Goal: Task Accomplishment & Management: Complete application form

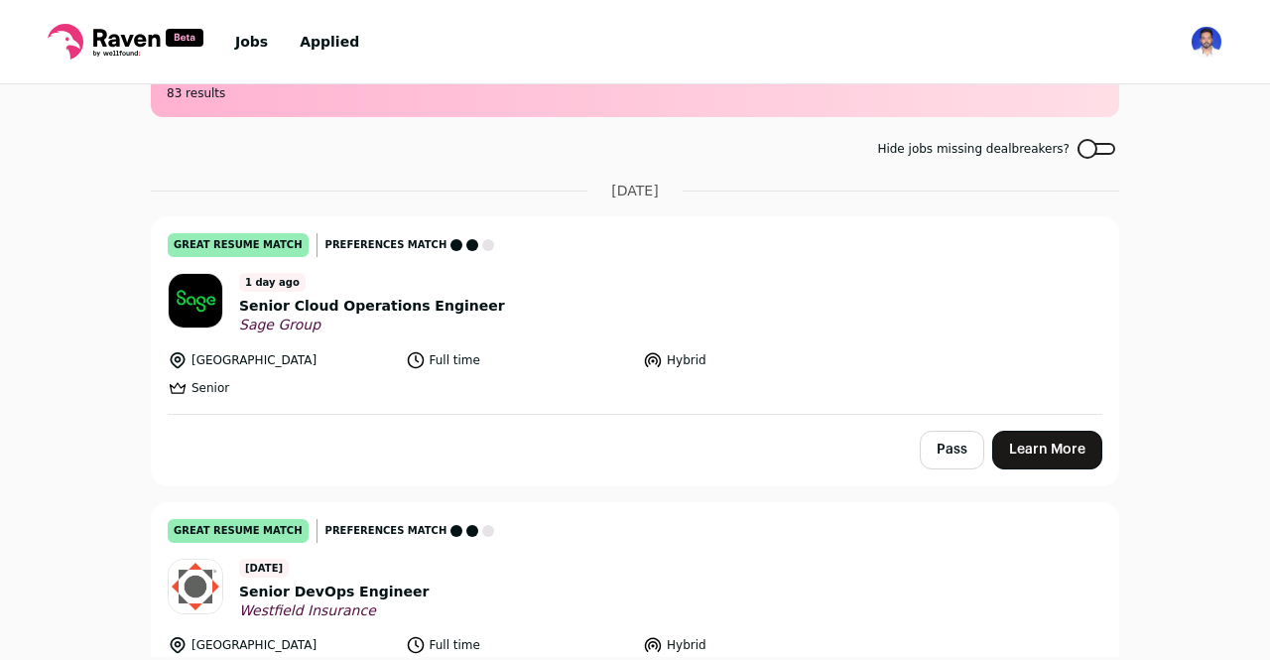
scroll to position [144, 0]
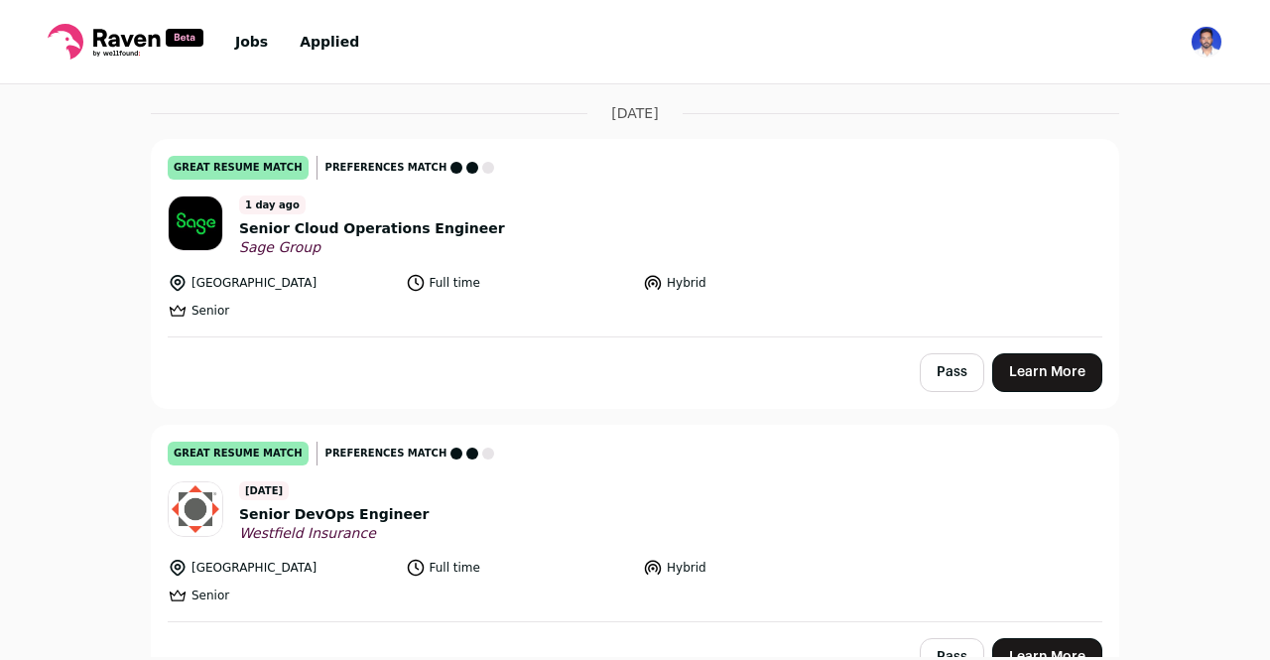
click at [1066, 358] on link "Learn More" at bounding box center [1047, 372] width 110 height 39
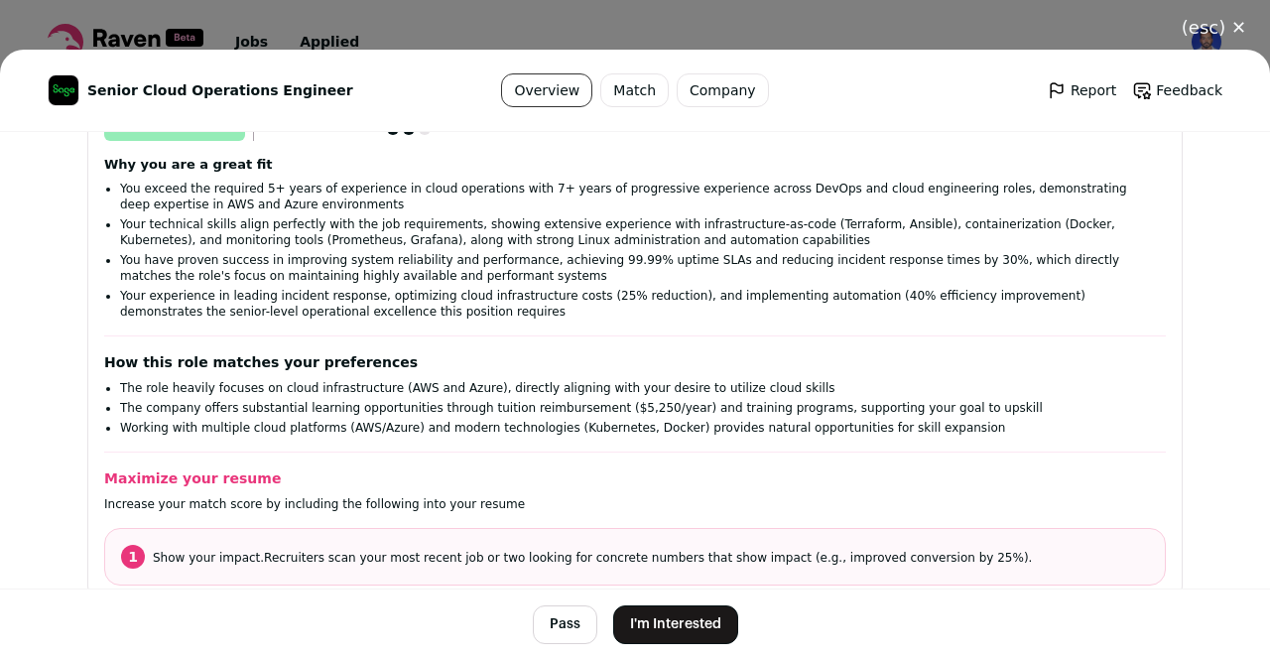
scroll to position [362, 0]
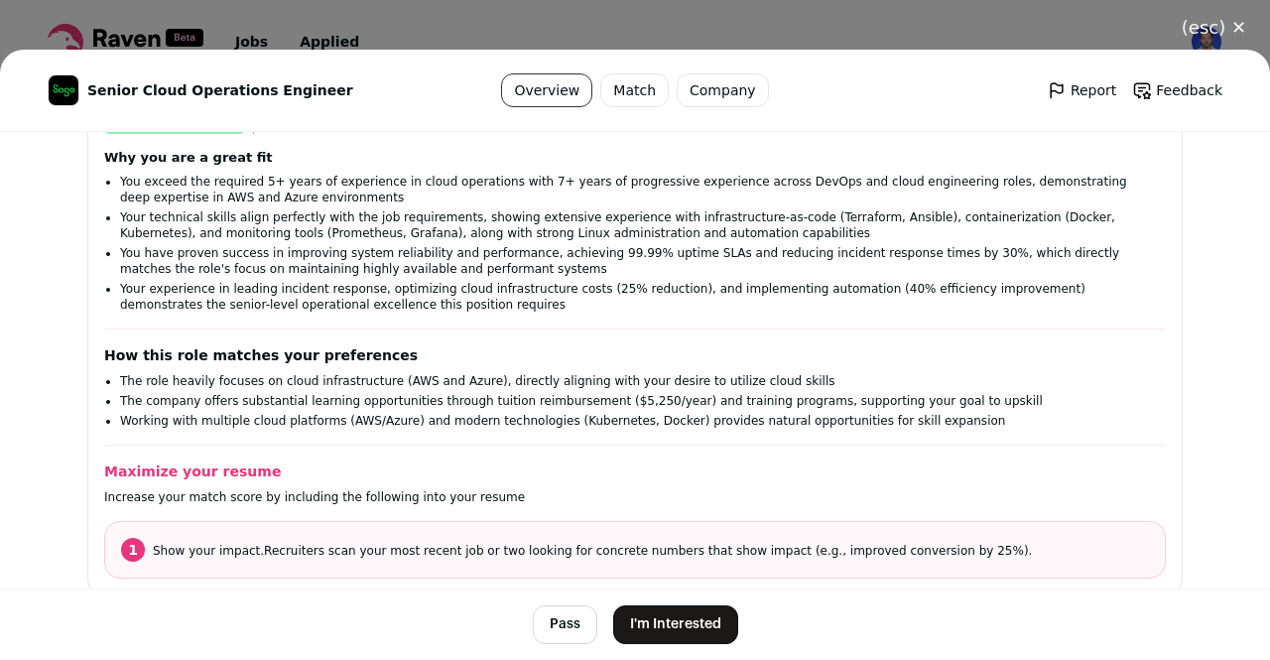
click at [676, 623] on button "I'm Interested" at bounding box center [675, 624] width 125 height 39
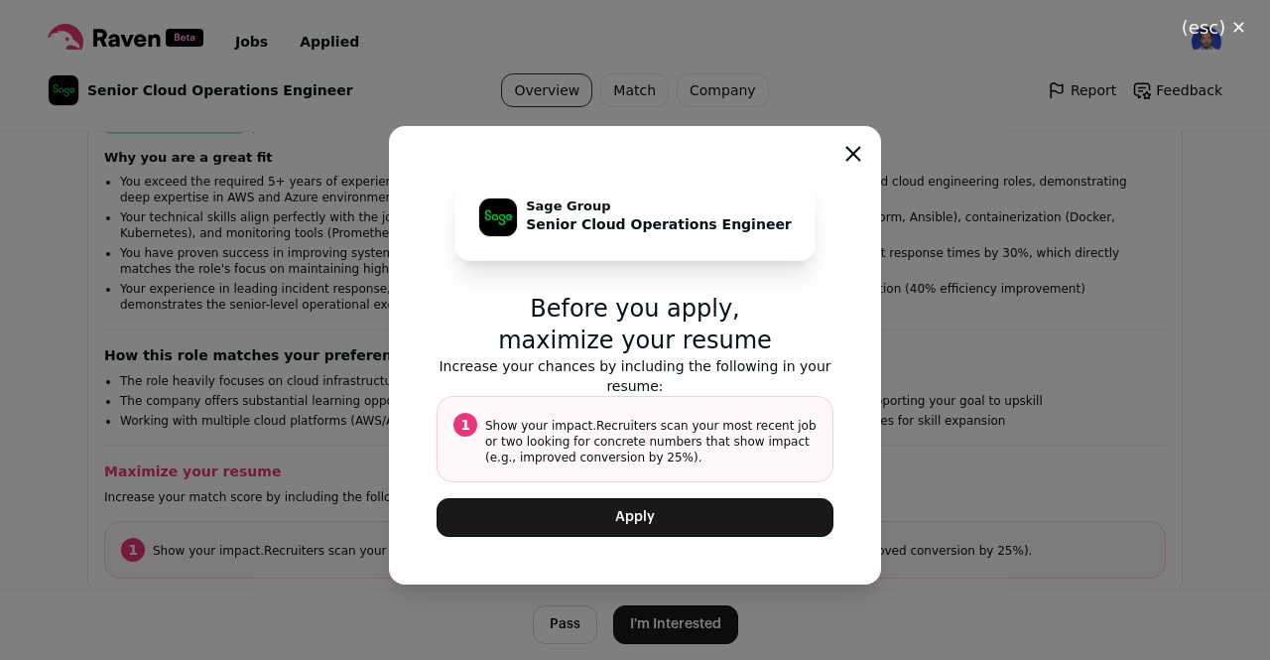
click at [669, 524] on button "Apply" at bounding box center [635, 517] width 397 height 39
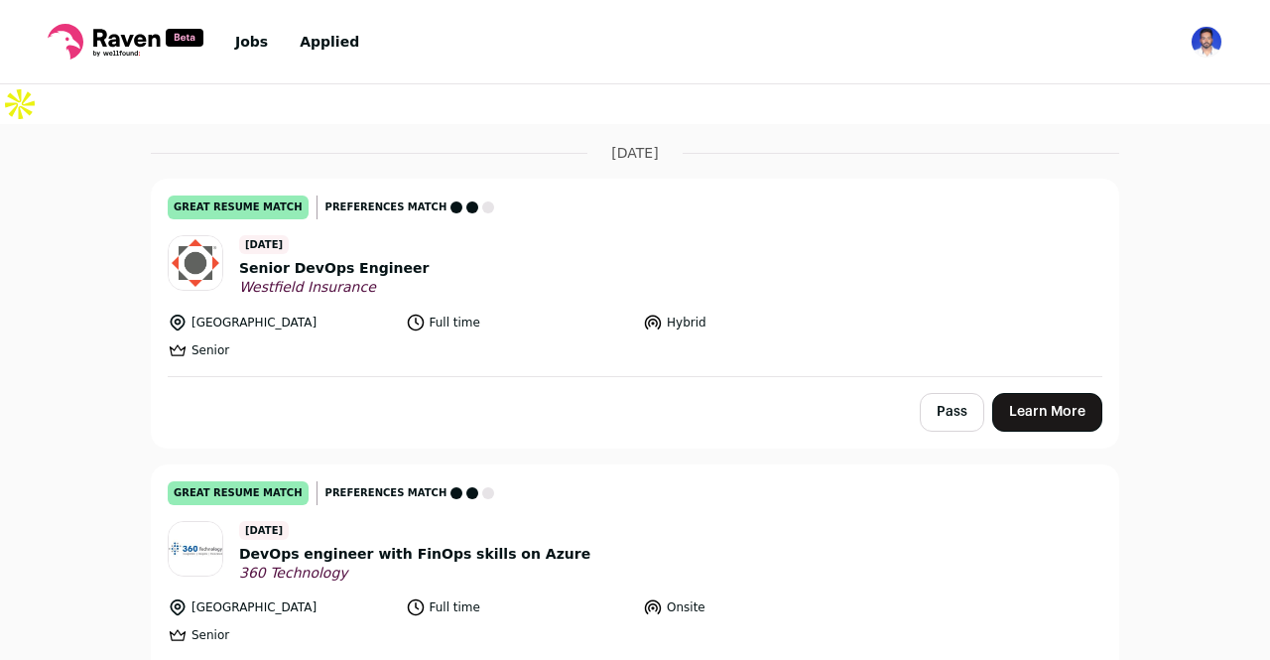
click at [1044, 393] on link "Learn More" at bounding box center [1047, 412] width 110 height 39
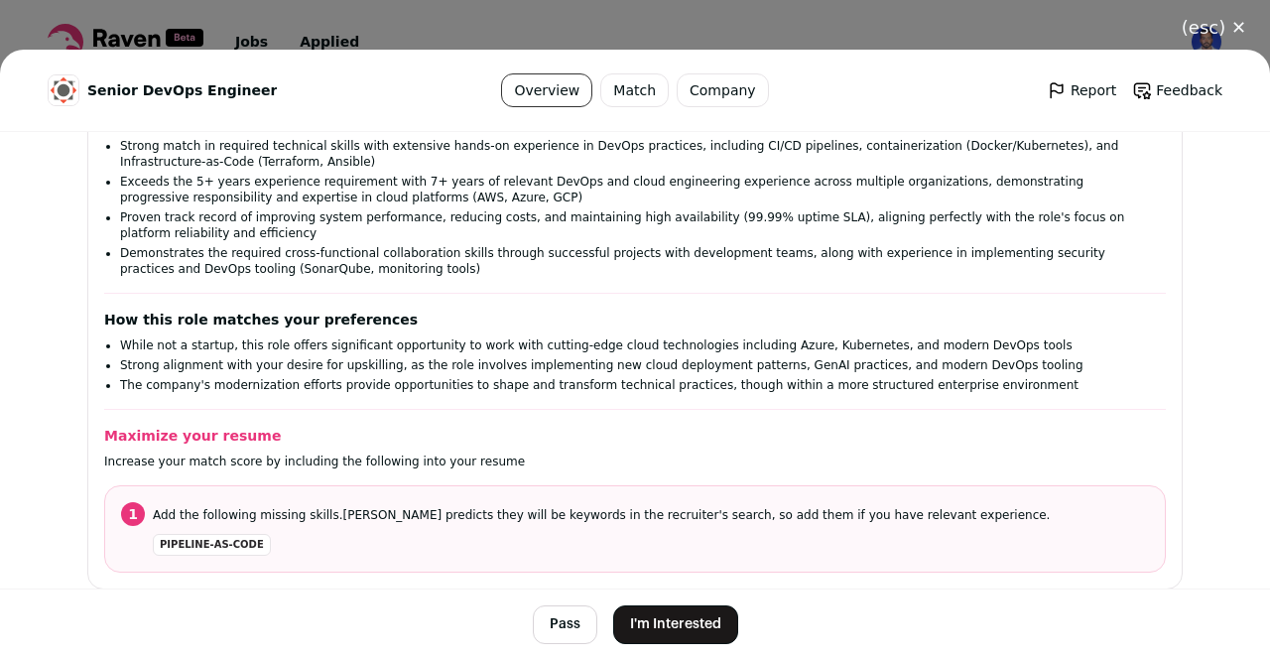
scroll to position [439, 0]
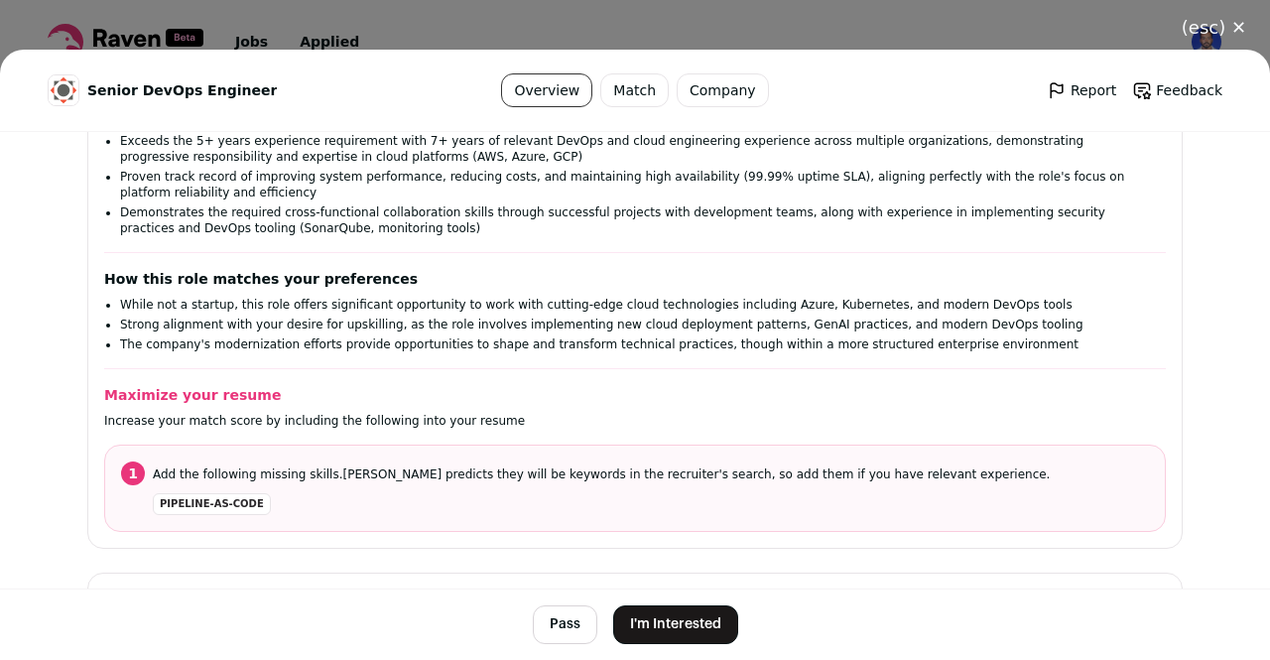
click at [667, 610] on button "I'm Interested" at bounding box center [675, 624] width 125 height 39
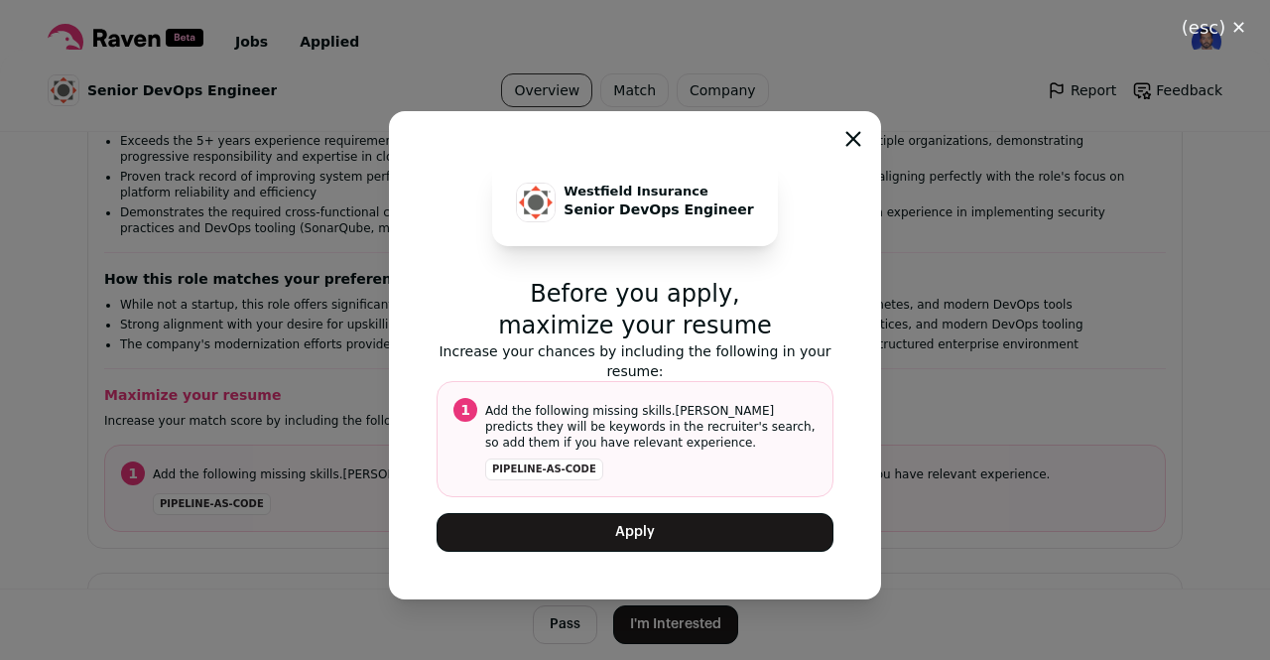
click at [668, 537] on button "Apply" at bounding box center [635, 532] width 397 height 39
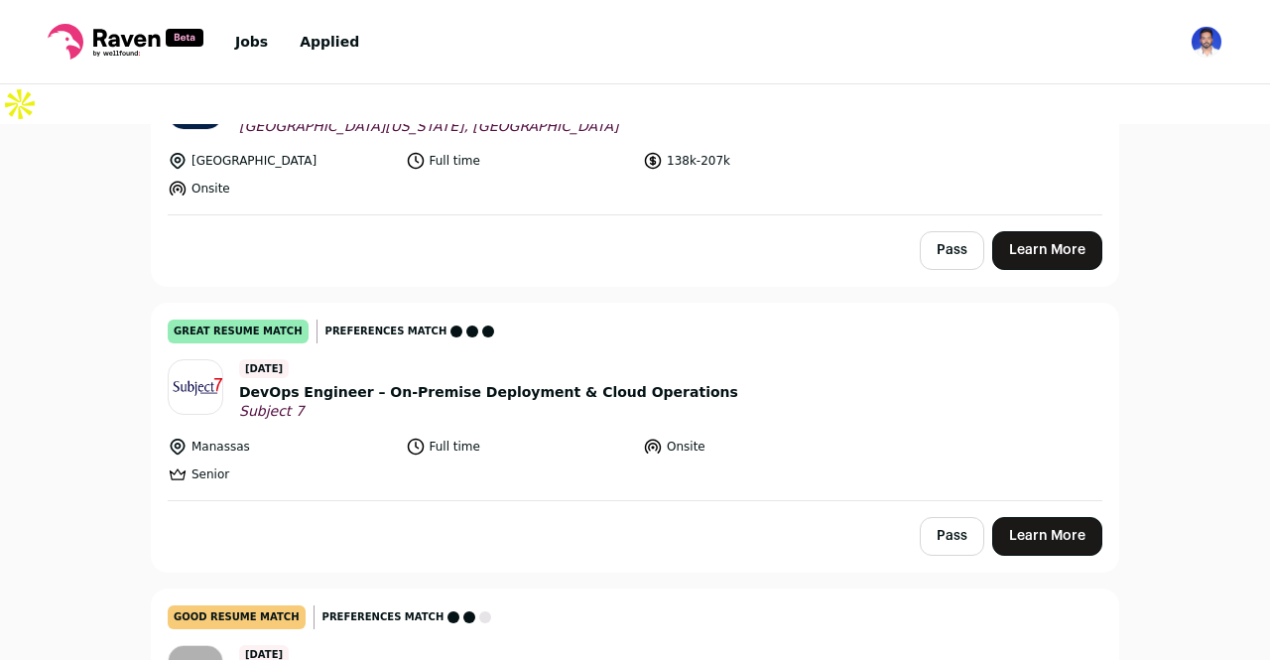
scroll to position [591, 0]
click at [458, 381] on span "DevOps Engineer – On-Premise Deployment & Cloud Operations" at bounding box center [488, 391] width 499 height 21
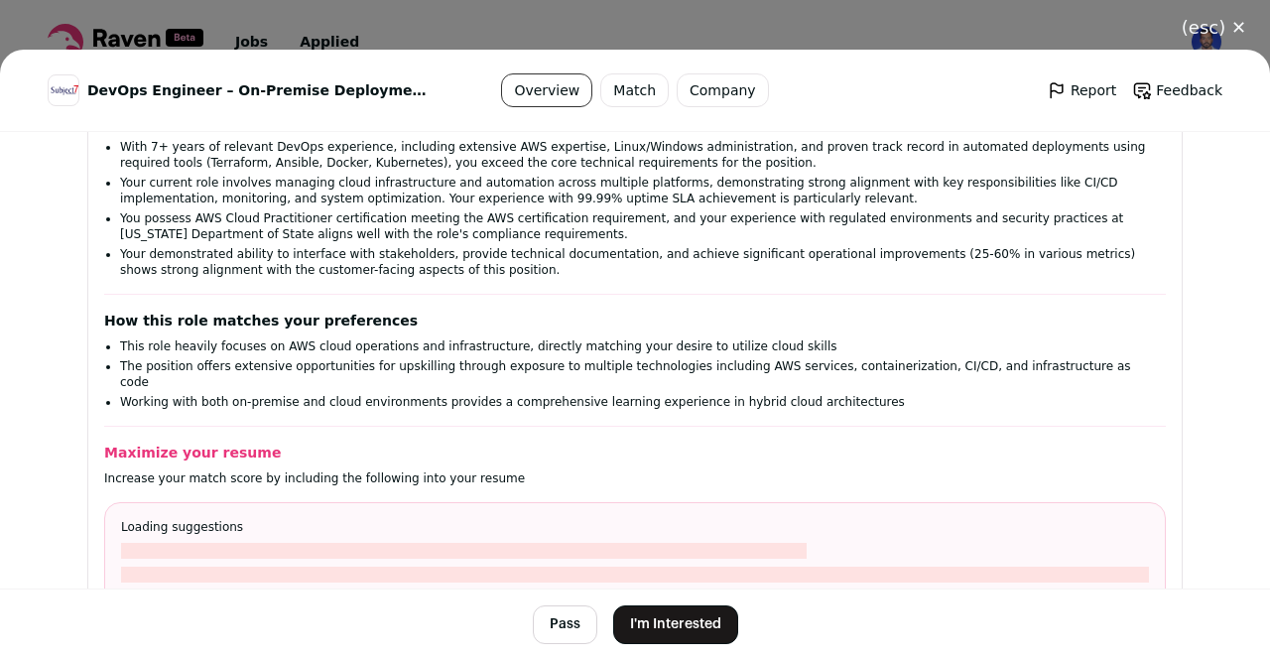
scroll to position [400, 0]
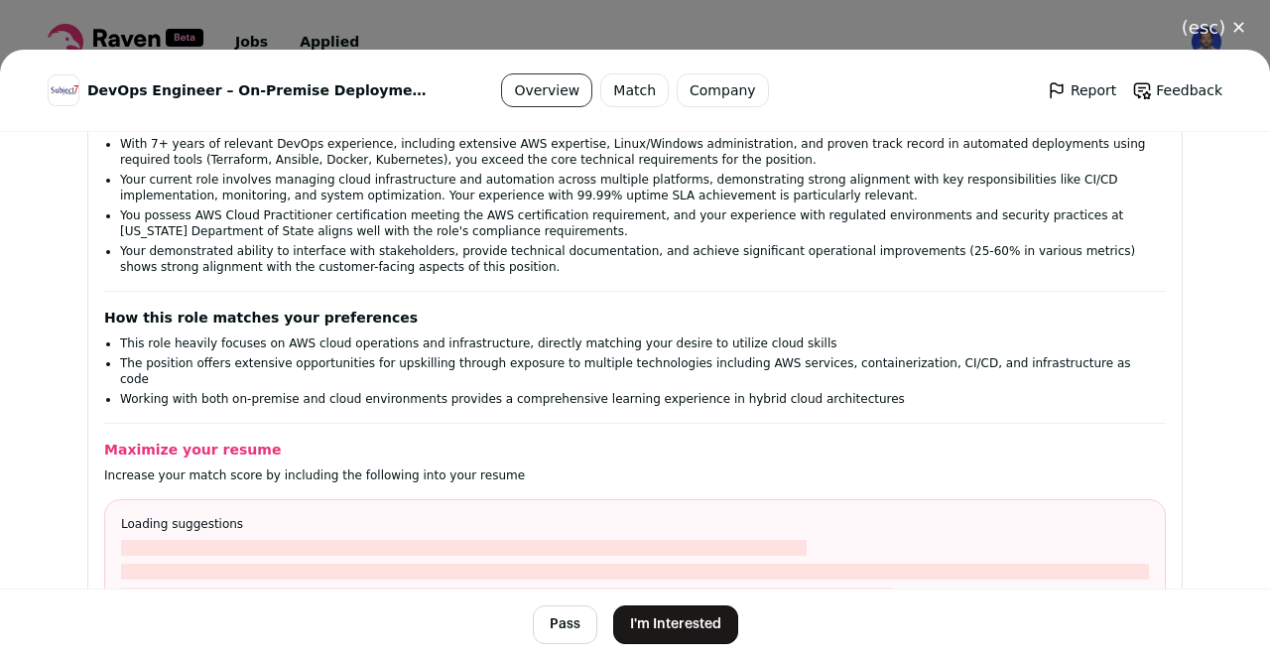
click at [655, 629] on button "I'm Interested" at bounding box center [675, 624] width 125 height 39
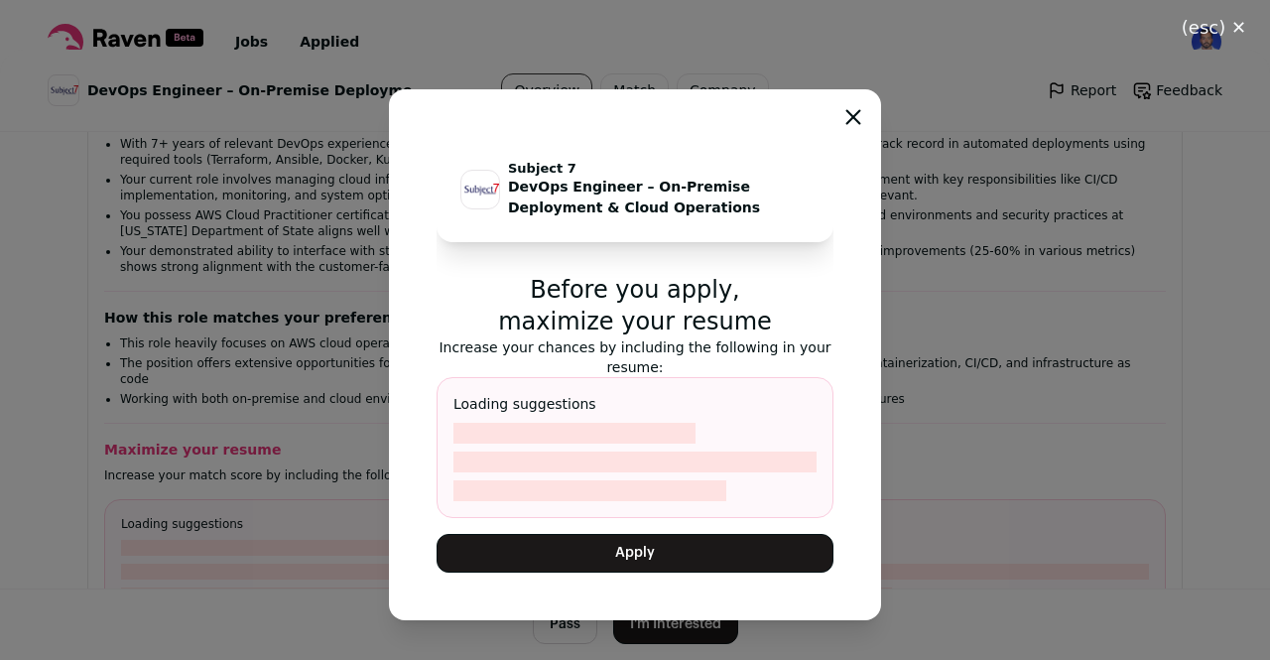
click at [680, 546] on button "Apply" at bounding box center [635, 553] width 397 height 39
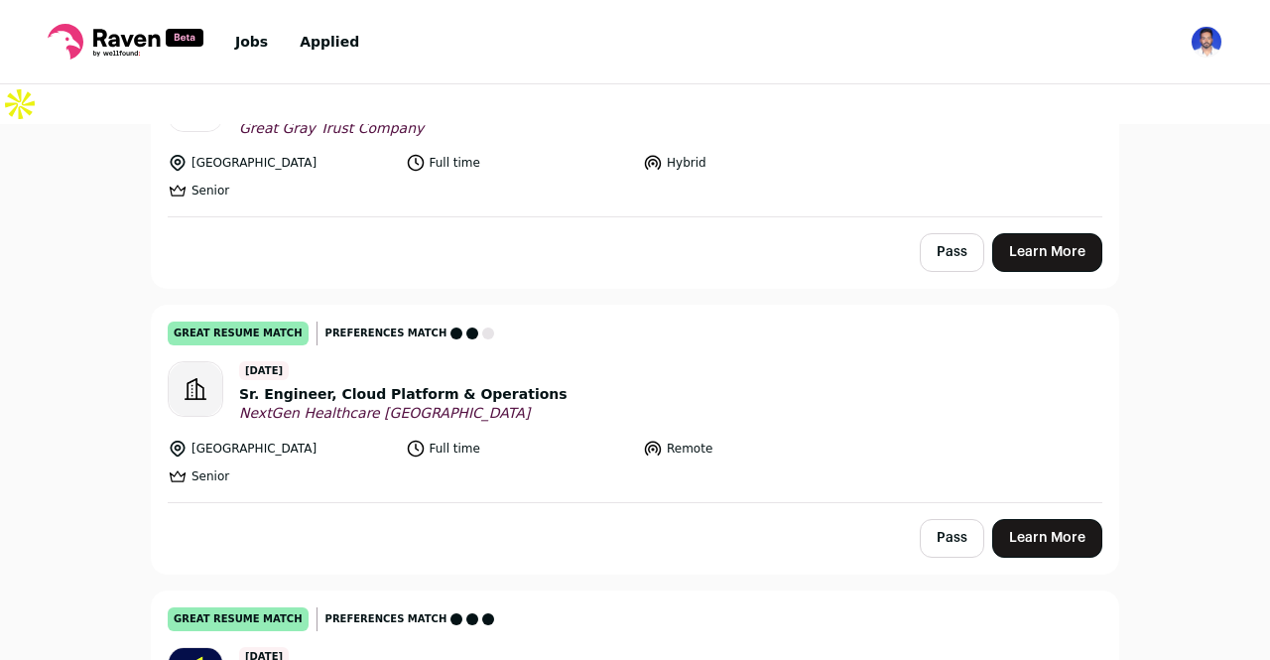
scroll to position [1135, 0]
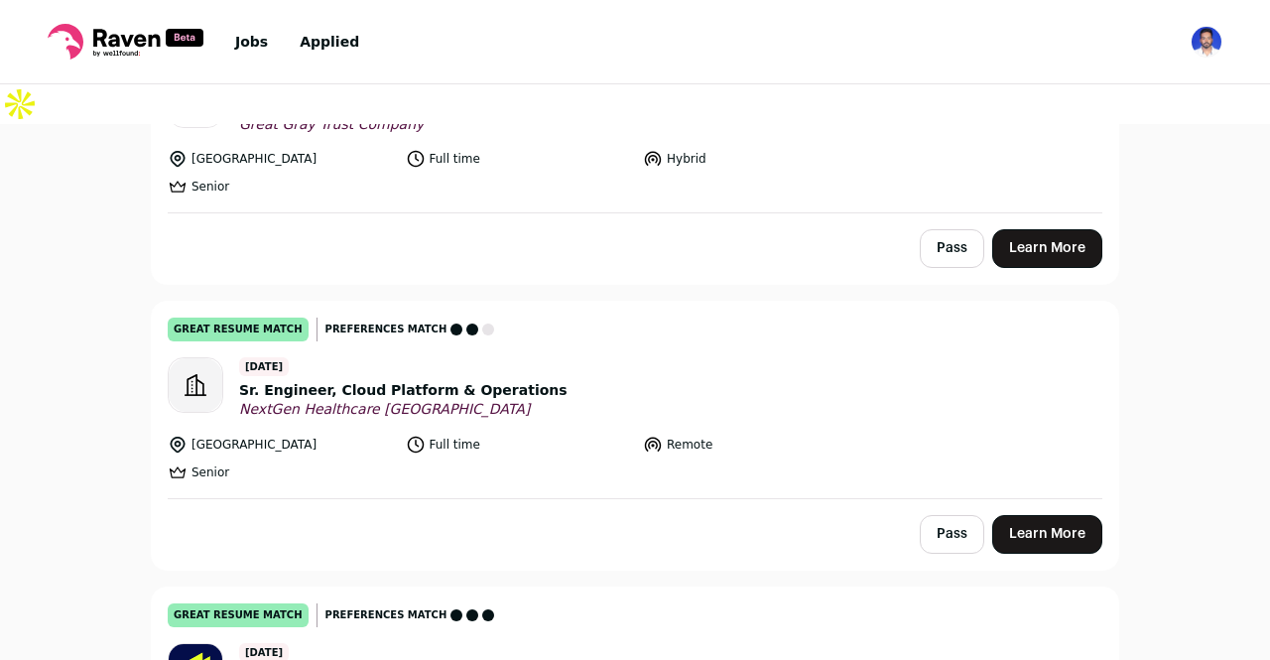
click at [1030, 515] on link "Learn More" at bounding box center [1047, 534] width 110 height 39
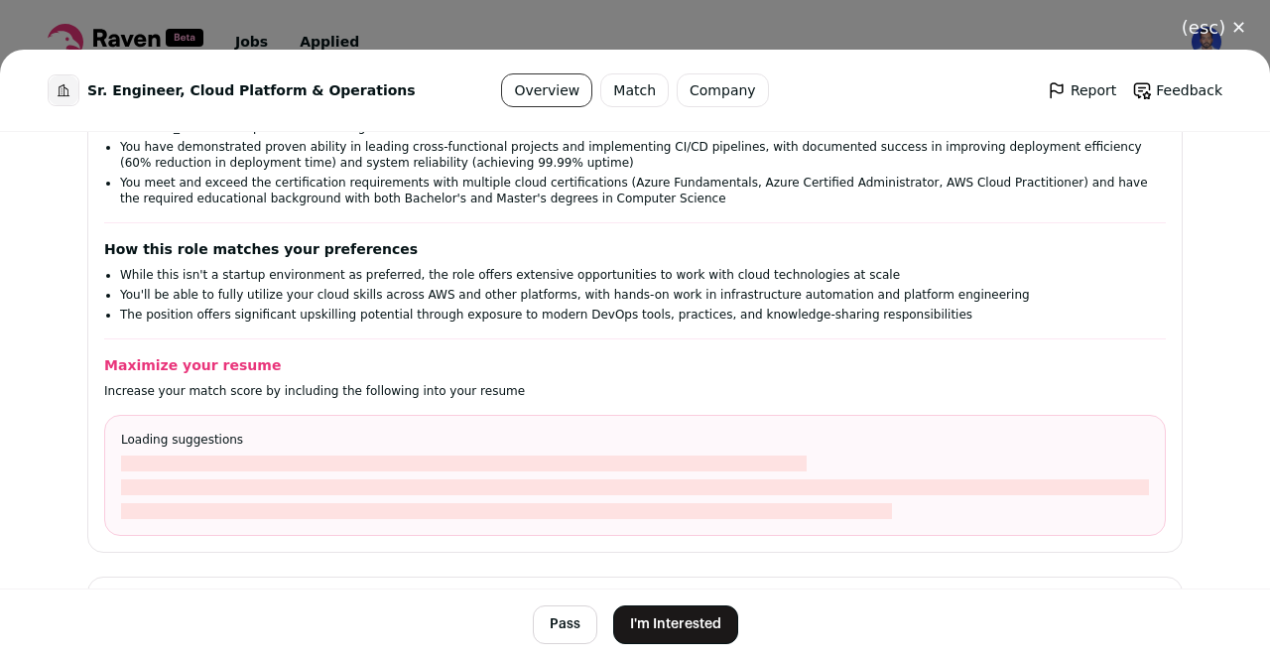
scroll to position [469, 0]
click at [667, 609] on button "I'm Interested" at bounding box center [675, 624] width 125 height 39
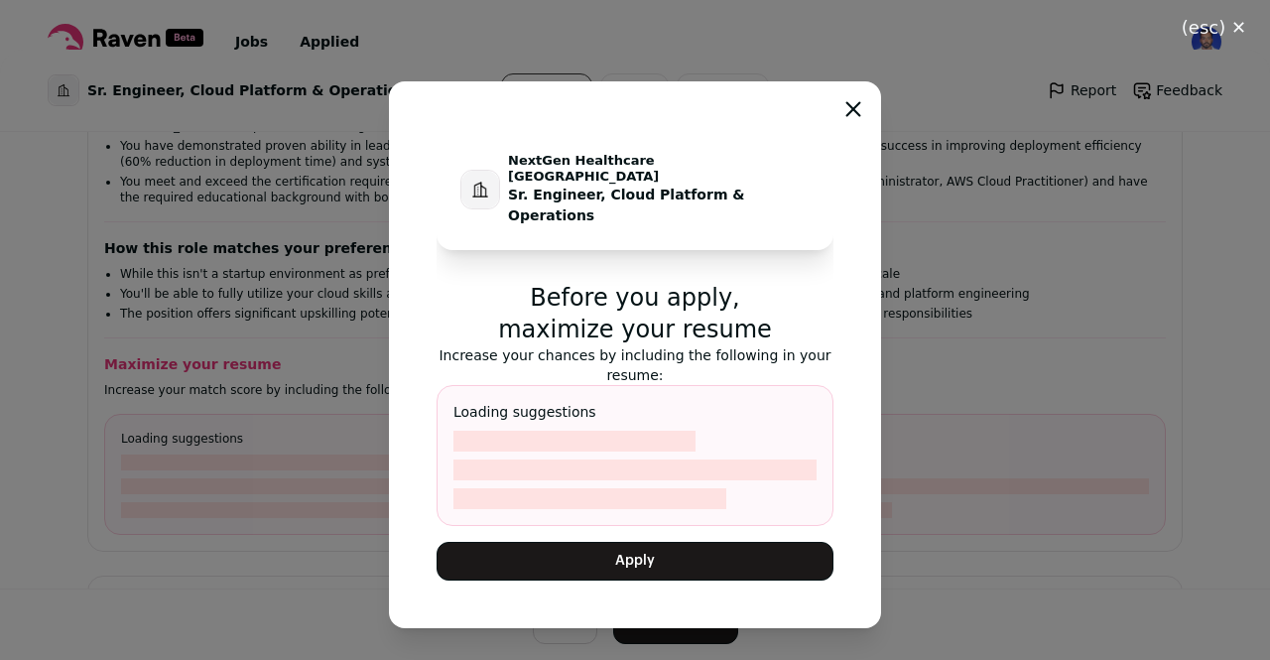
click at [682, 551] on button "Apply" at bounding box center [635, 561] width 397 height 39
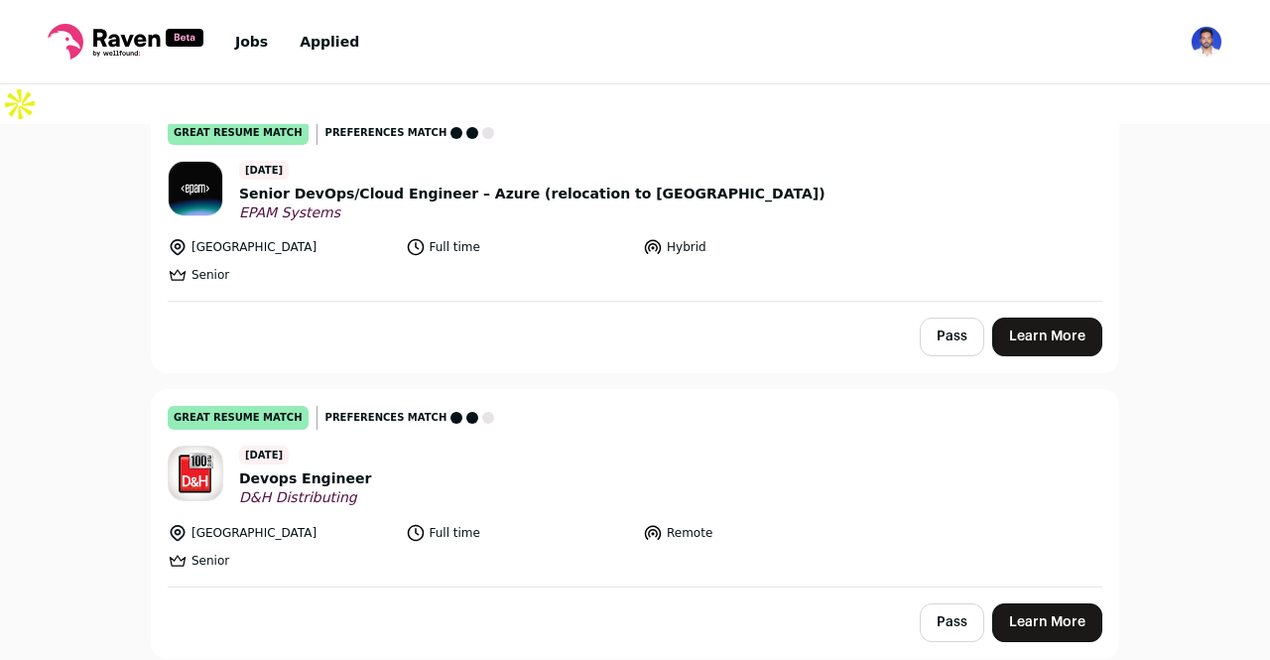
scroll to position [1617, 0]
click at [440, 205] on span "EPAM Systems" at bounding box center [532, 214] width 587 height 18
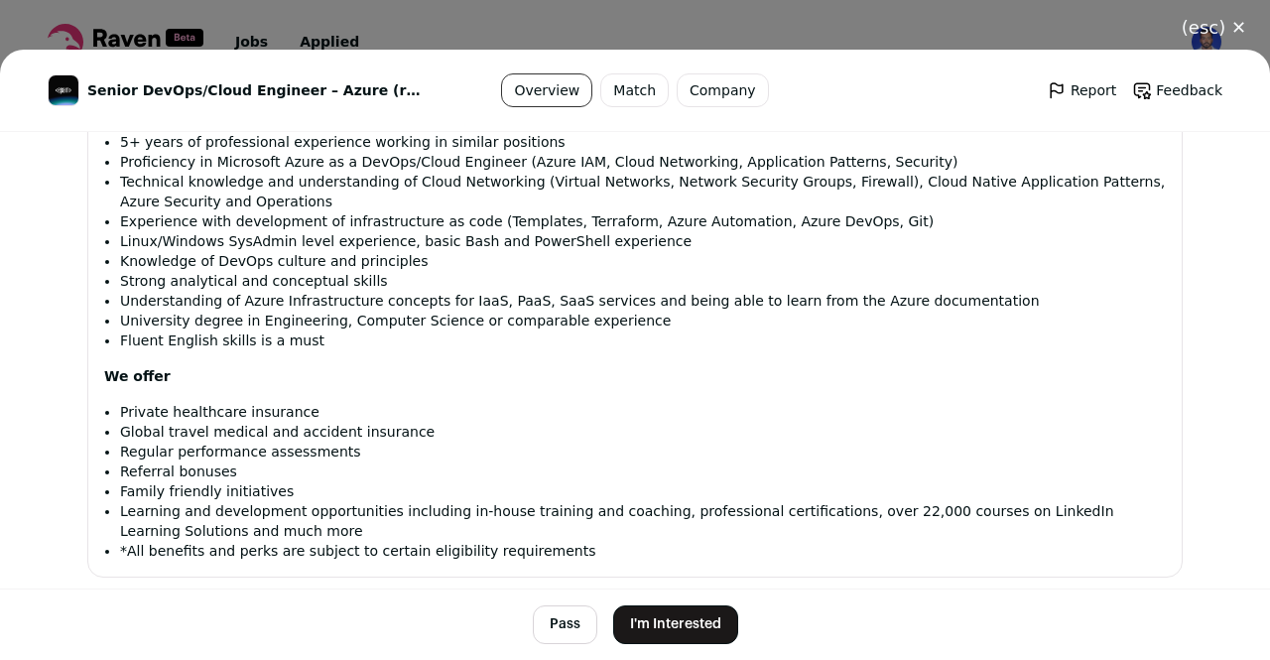
scroll to position [1332, 0]
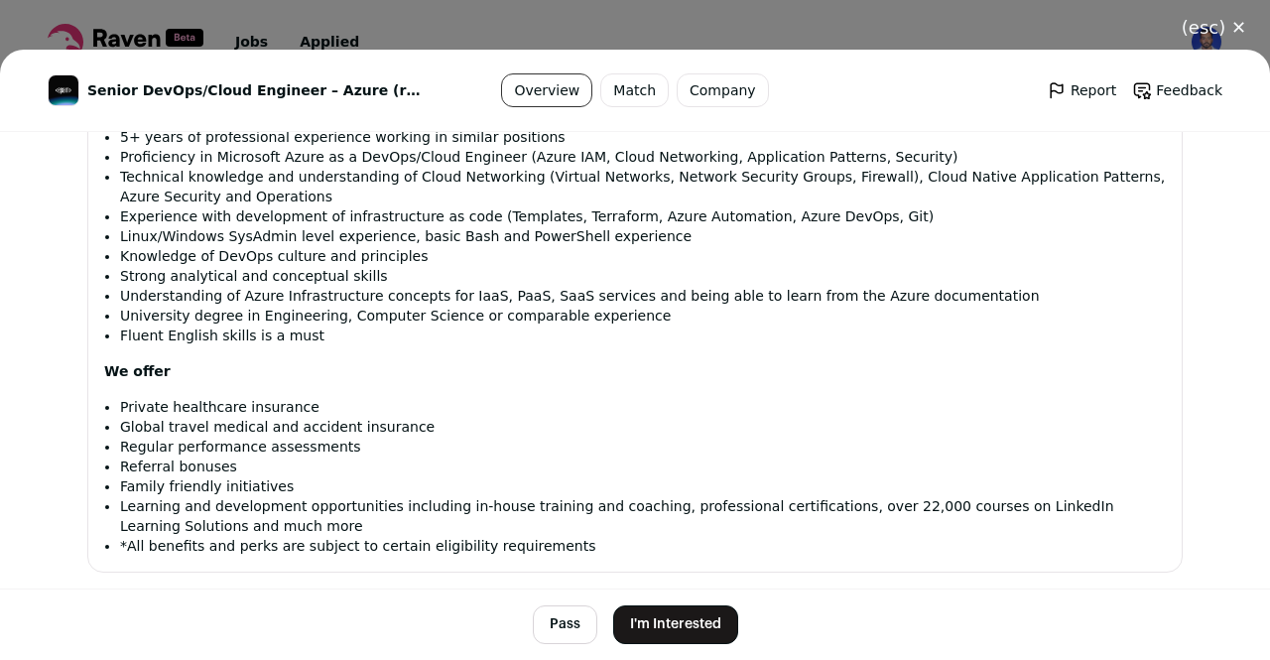
click at [695, 619] on button "I'm Interested" at bounding box center [675, 624] width 125 height 39
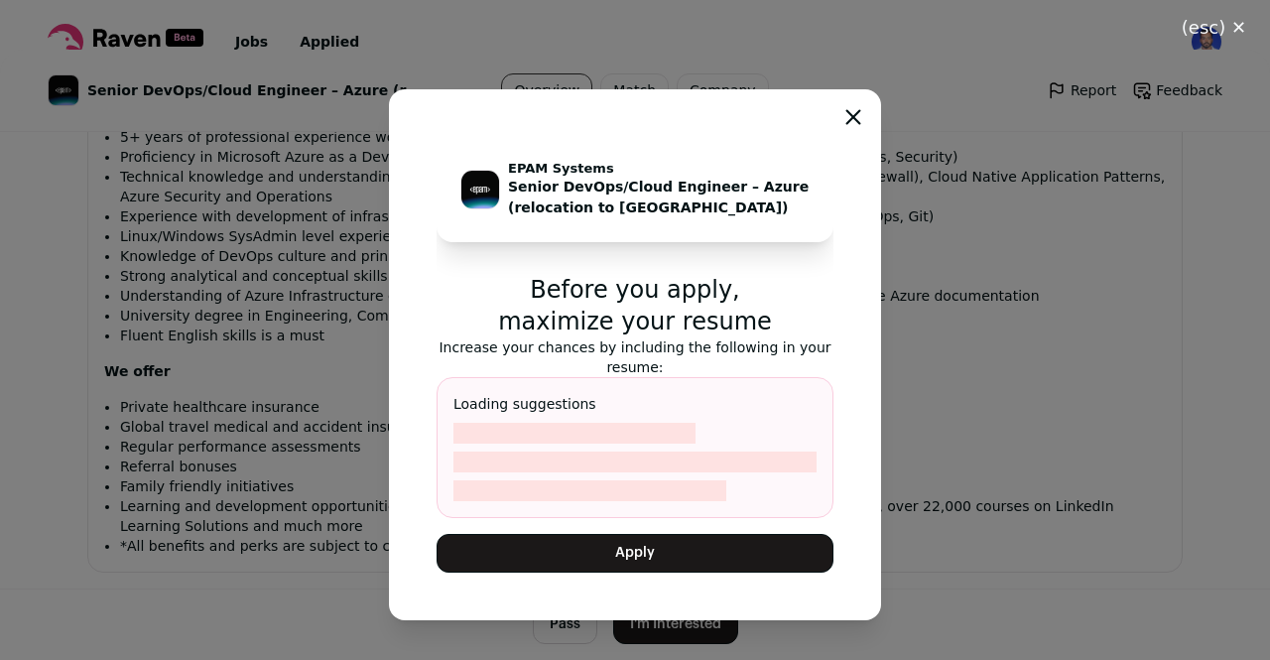
click at [674, 555] on button "Apply" at bounding box center [635, 553] width 397 height 39
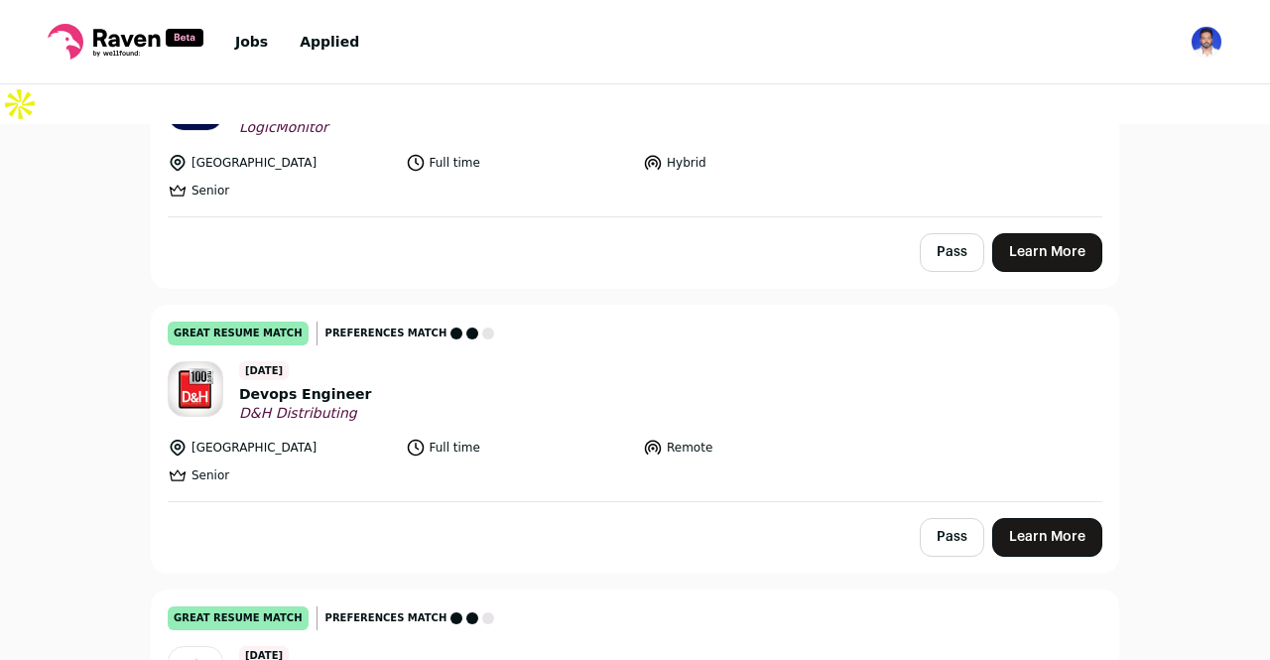
scroll to position [1419, 0]
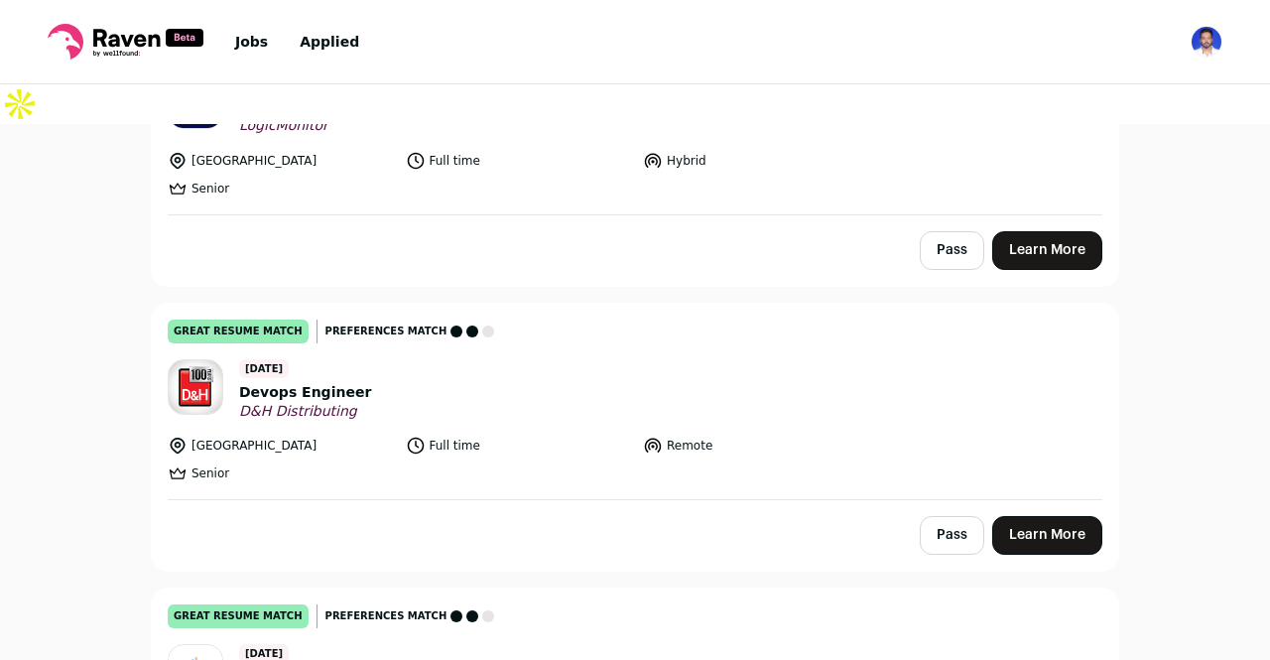
click at [1040, 516] on link "Learn More" at bounding box center [1047, 535] width 110 height 39
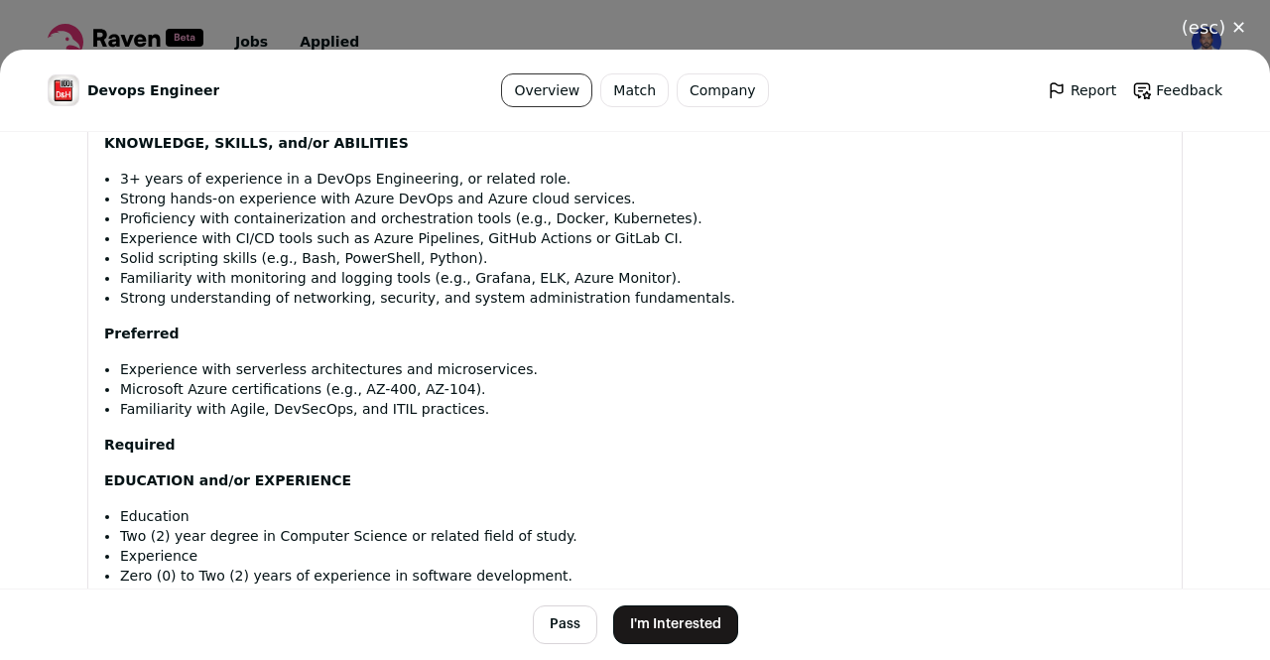
scroll to position [1722, 0]
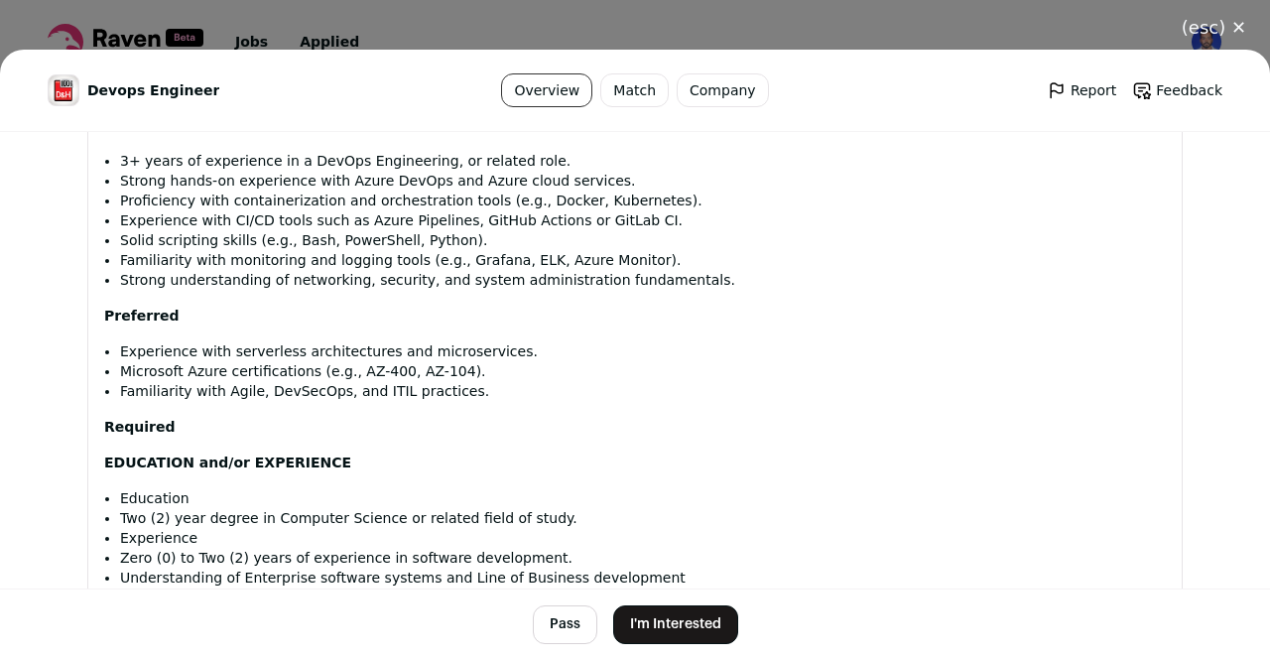
click at [672, 618] on button "I'm Interested" at bounding box center [675, 624] width 125 height 39
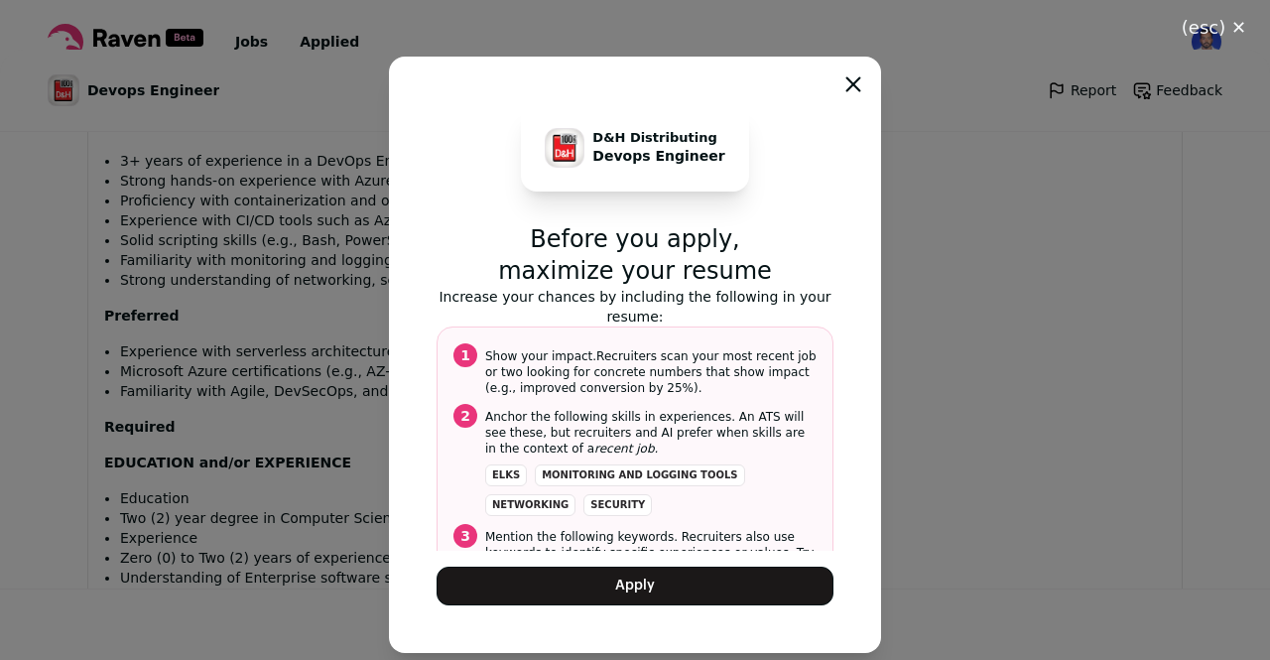
click at [652, 585] on button "Apply" at bounding box center [635, 586] width 397 height 39
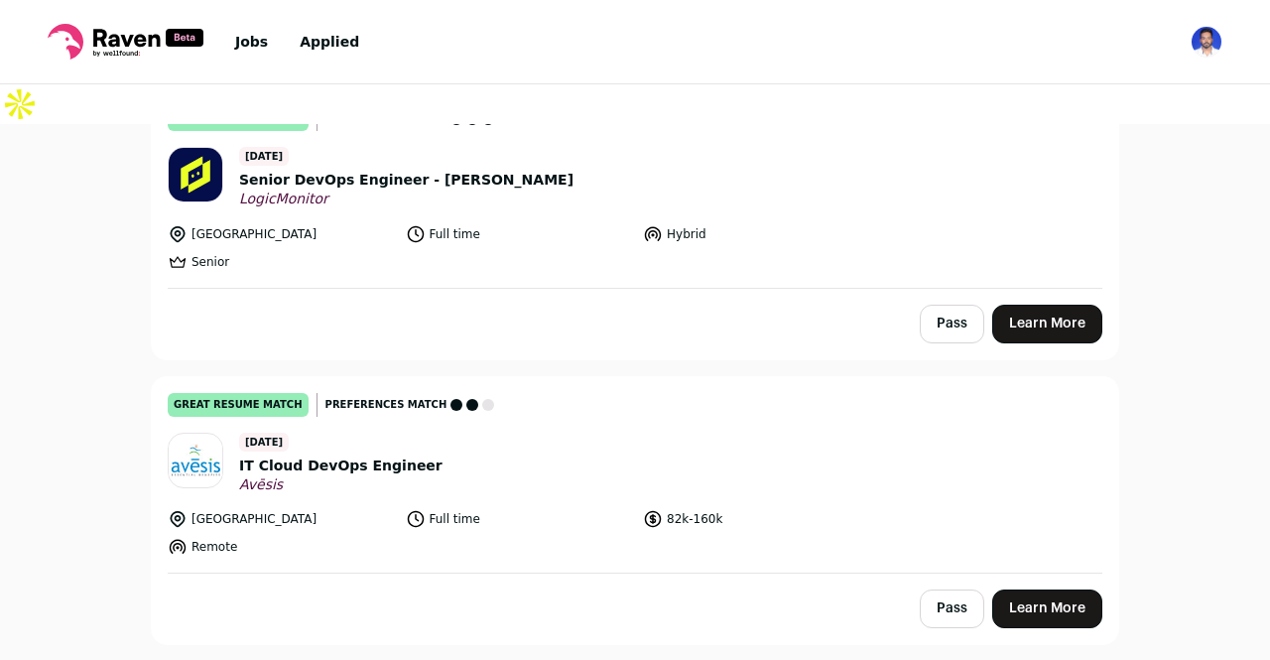
scroll to position [1365, 0]
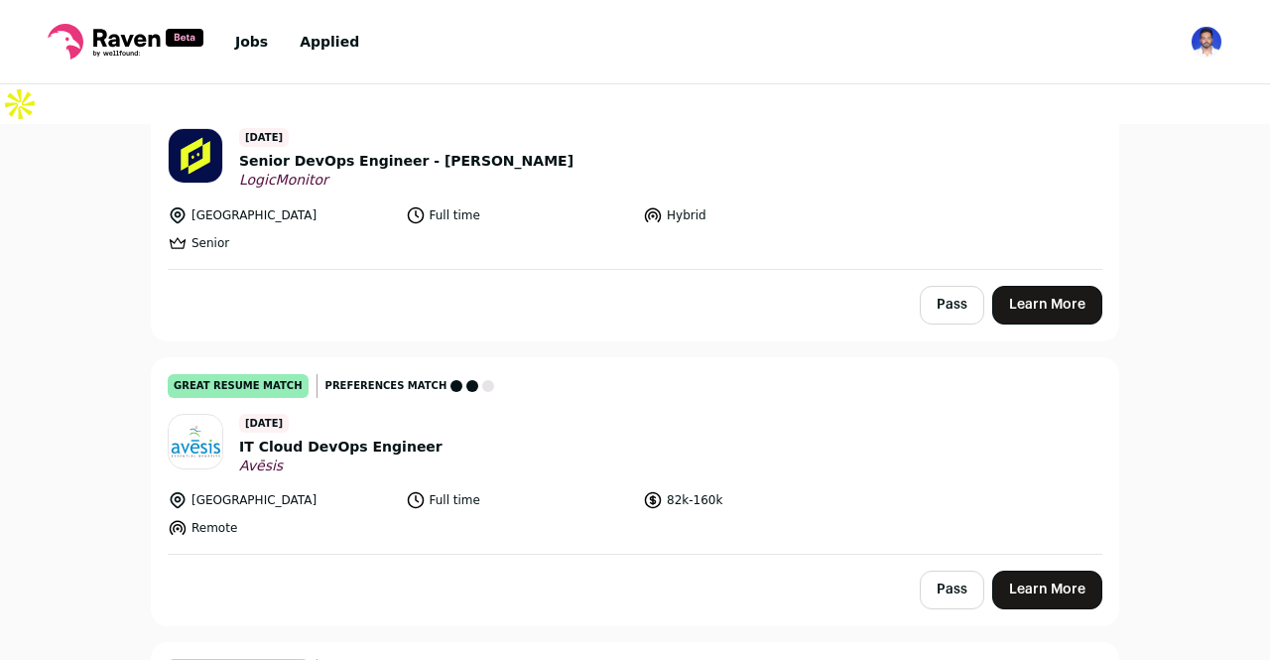
click at [1036, 571] on link "Learn More" at bounding box center [1047, 590] width 110 height 39
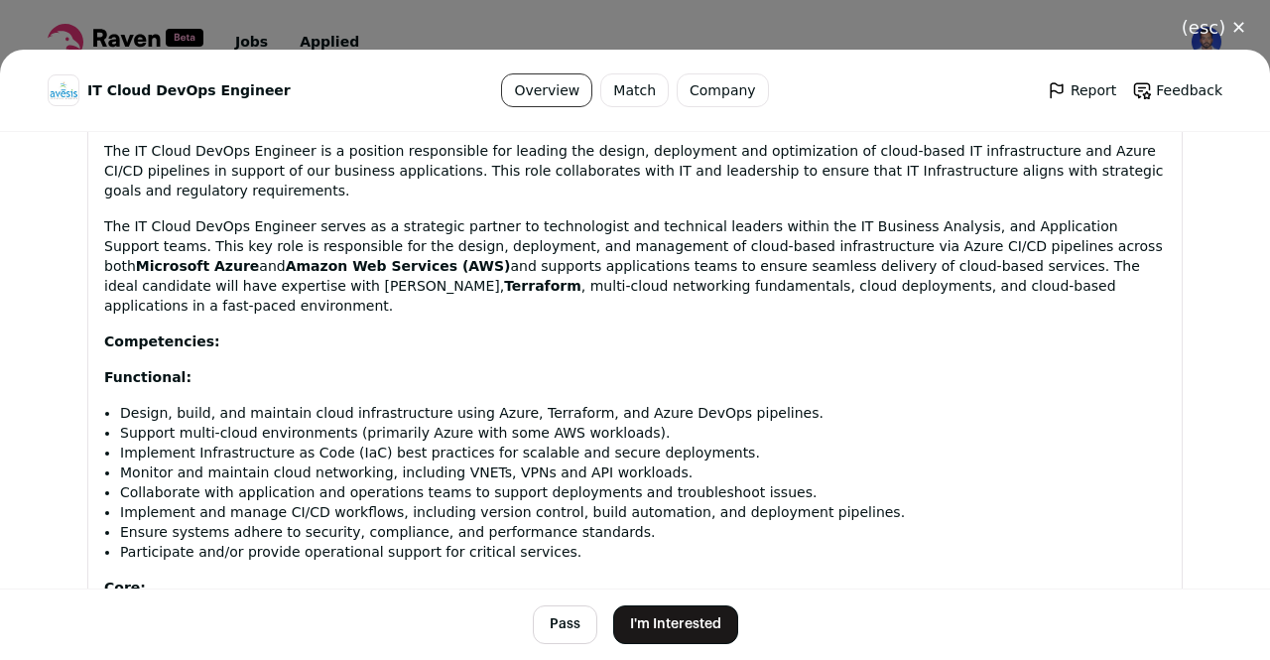
scroll to position [925, 0]
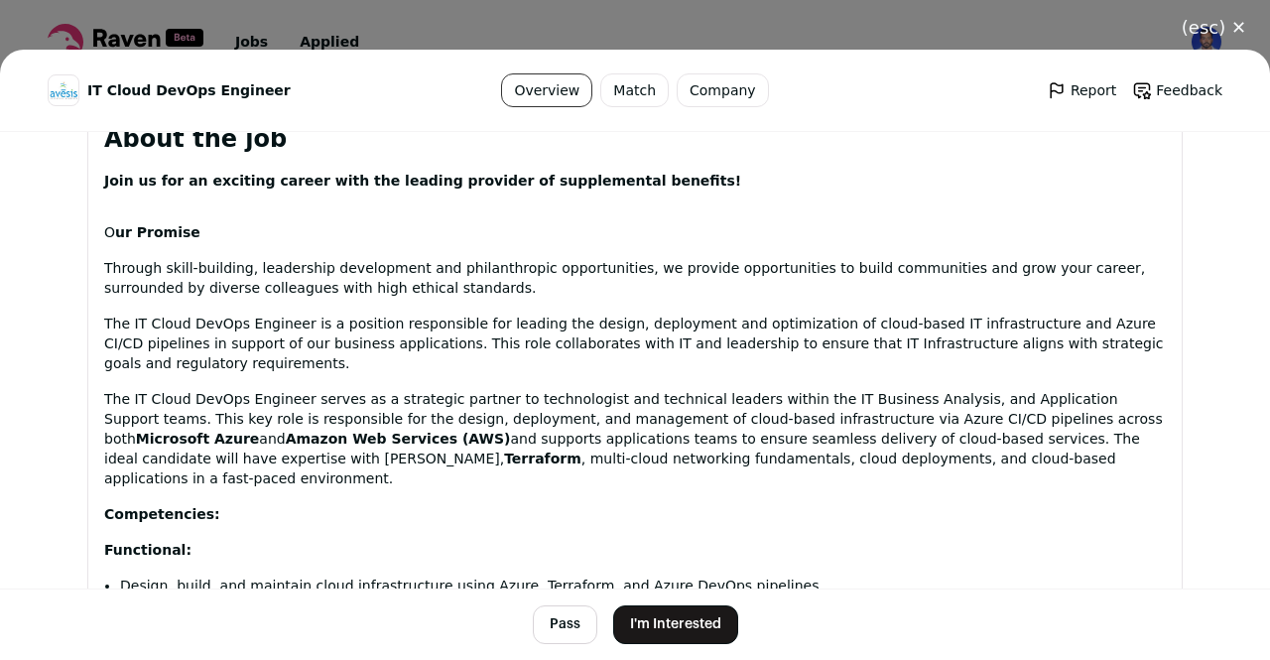
click at [672, 635] on button "I'm Interested" at bounding box center [675, 624] width 125 height 39
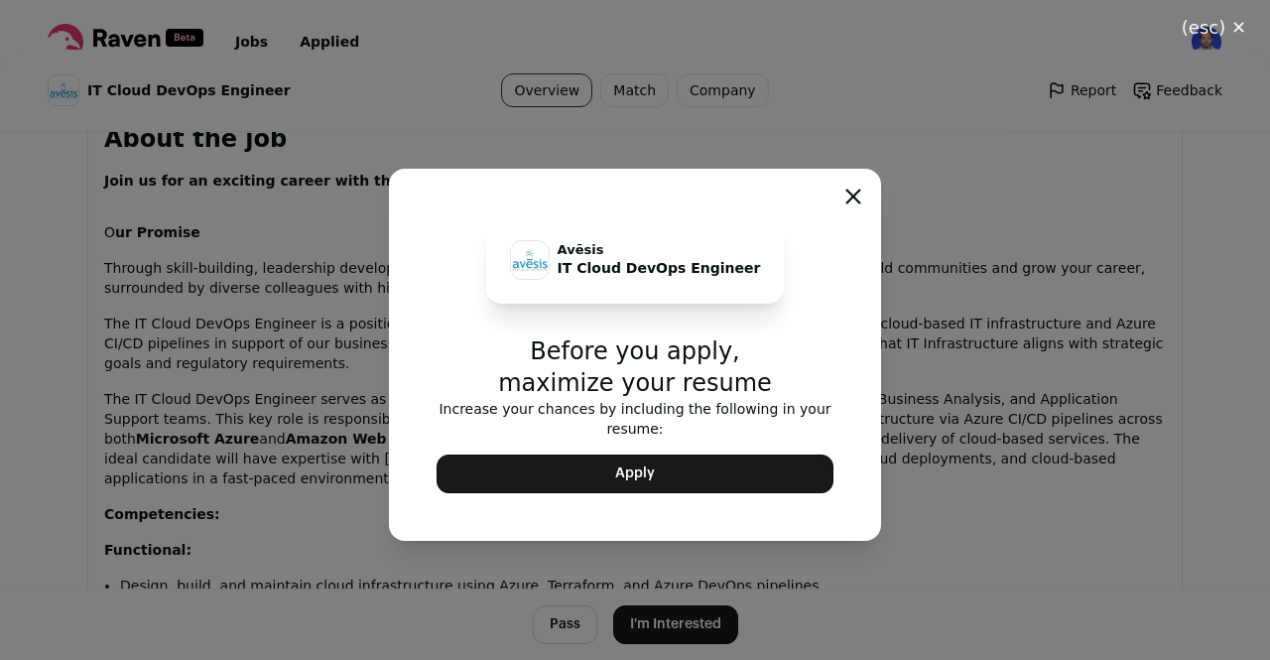
click at [691, 461] on button "Apply" at bounding box center [635, 474] width 397 height 39
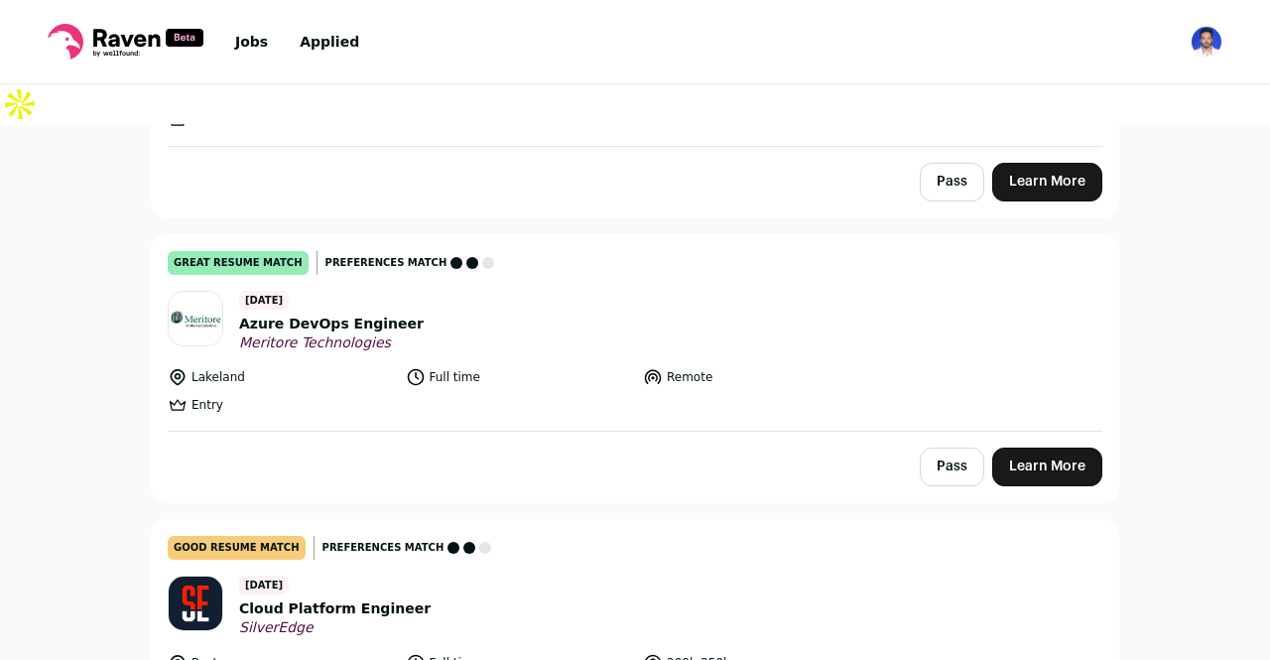
scroll to position [2047, 0]
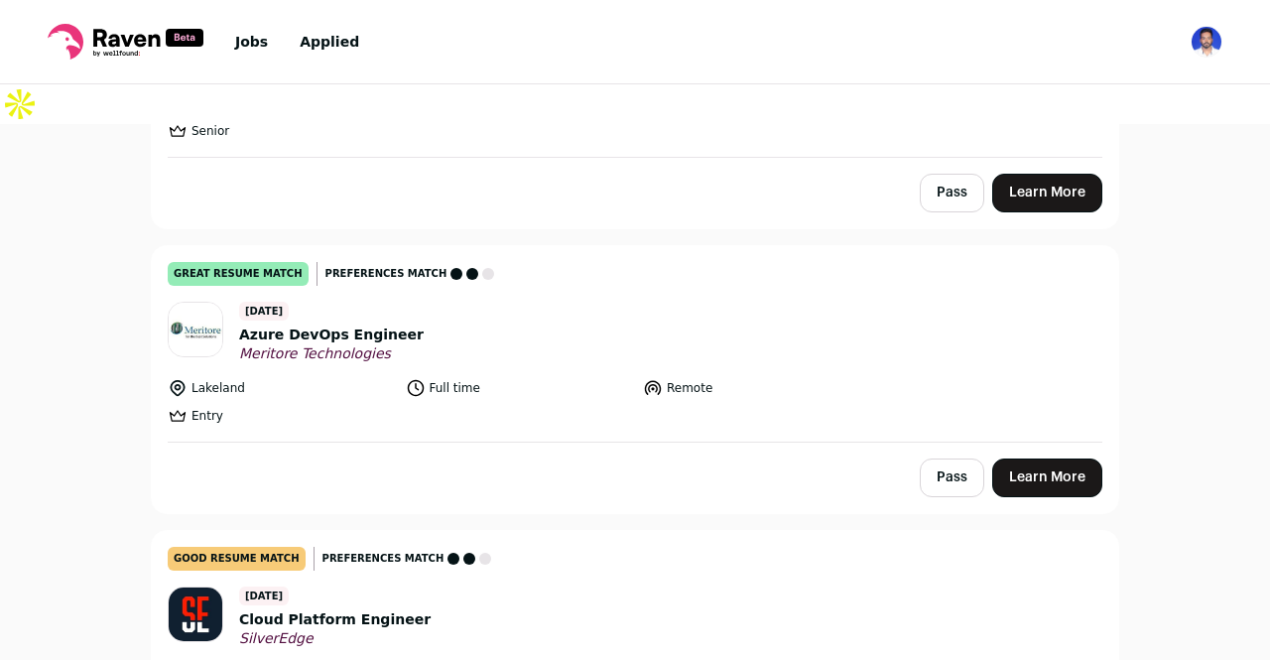
click at [1030, 458] on link "Learn More" at bounding box center [1047, 477] width 110 height 39
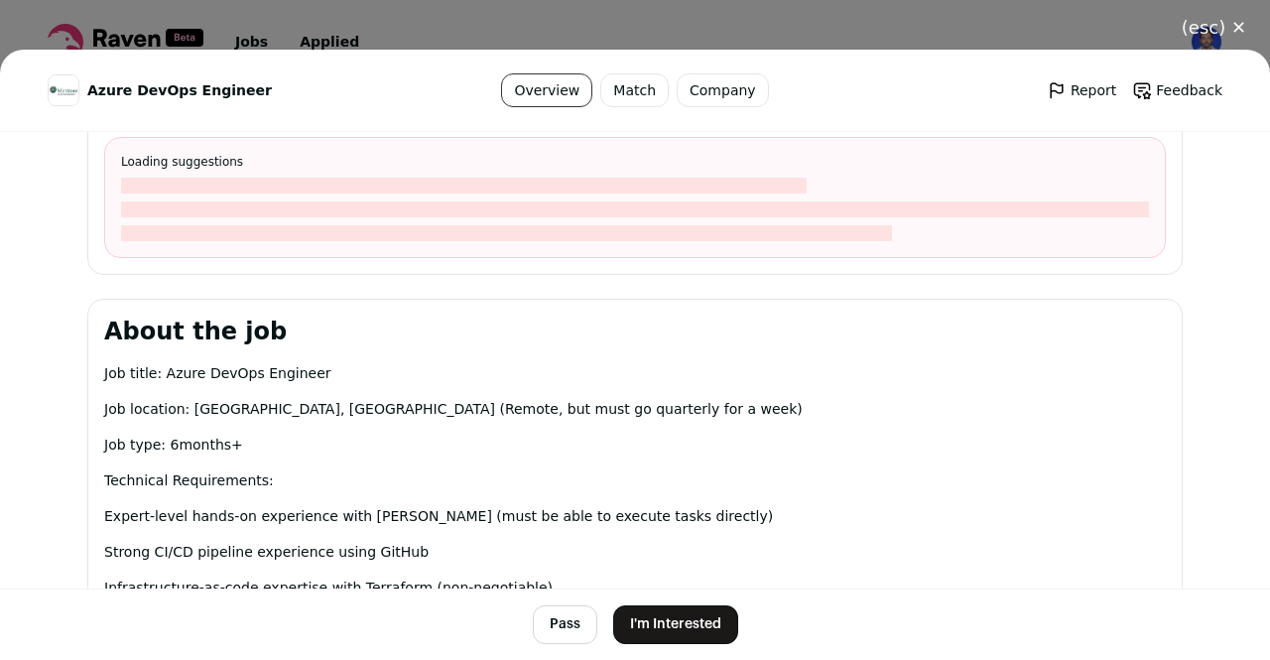
scroll to position [786, 0]
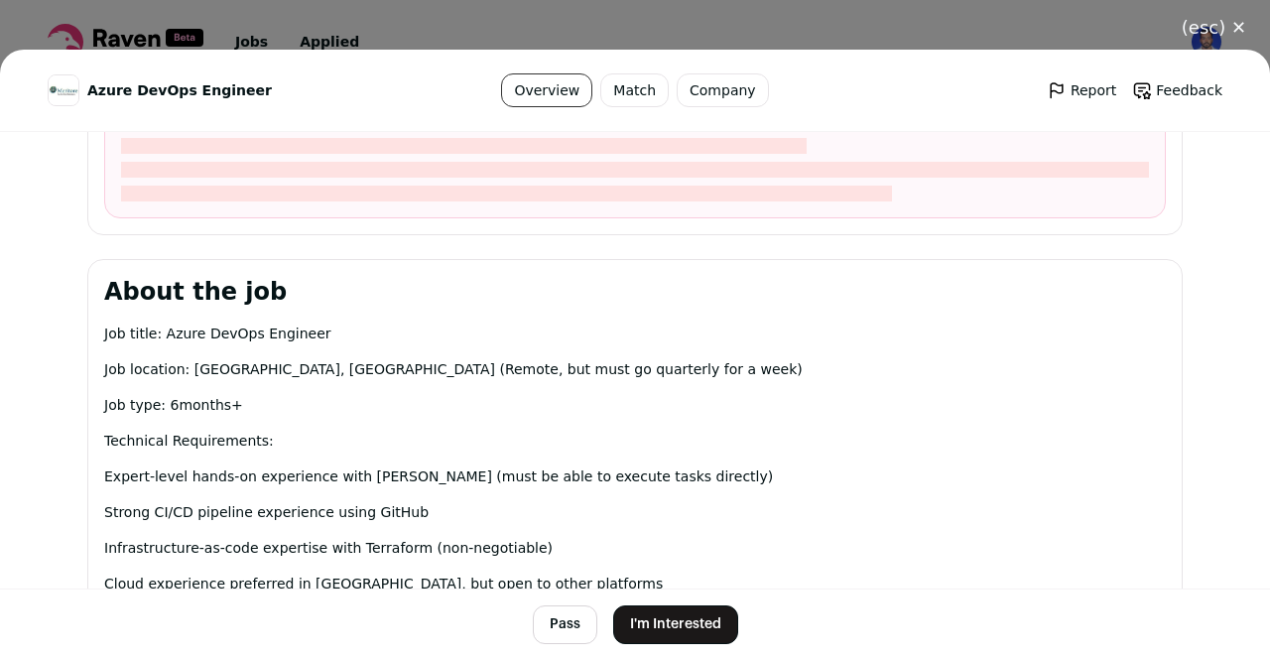
click at [1241, 27] on button "(esc) ✕" at bounding box center [1214, 28] width 112 height 44
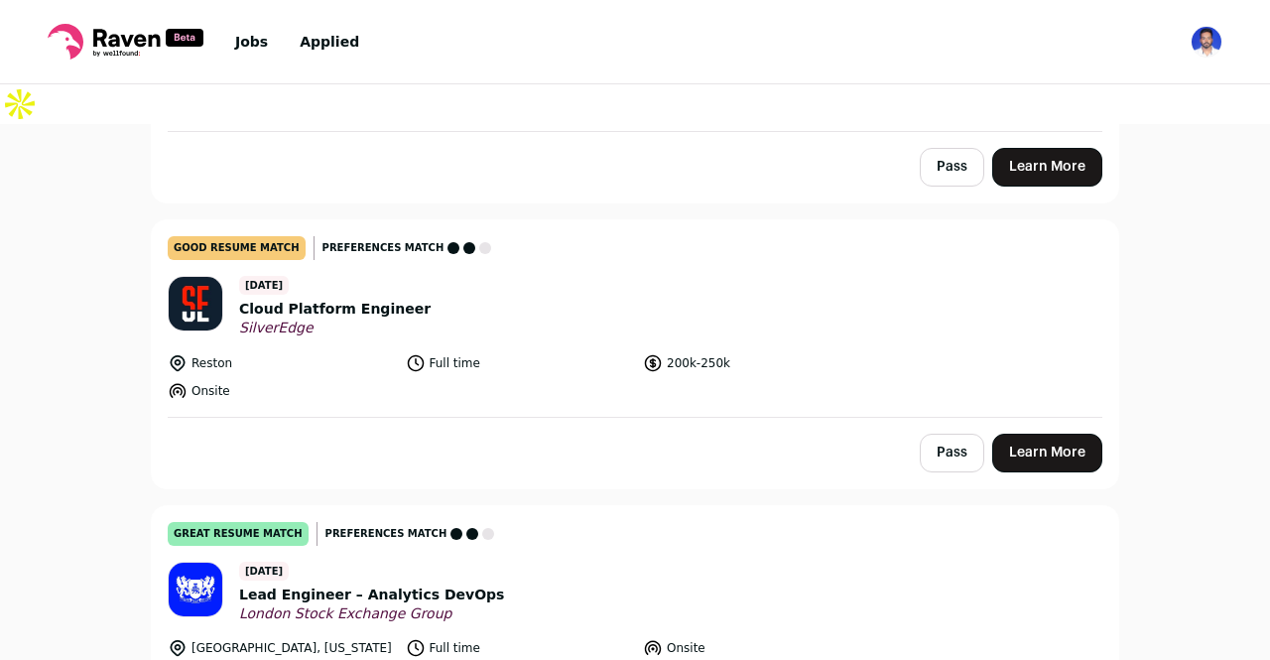
scroll to position [2361, 0]
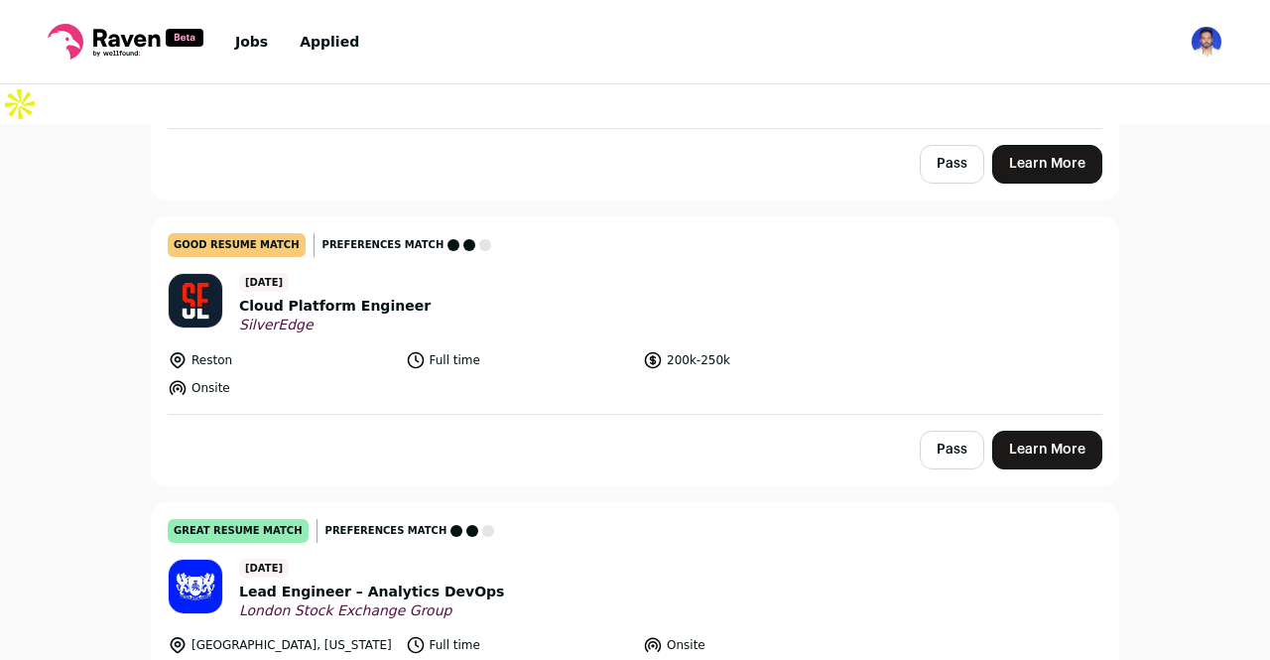
click at [1017, 431] on link "Learn More" at bounding box center [1047, 450] width 110 height 39
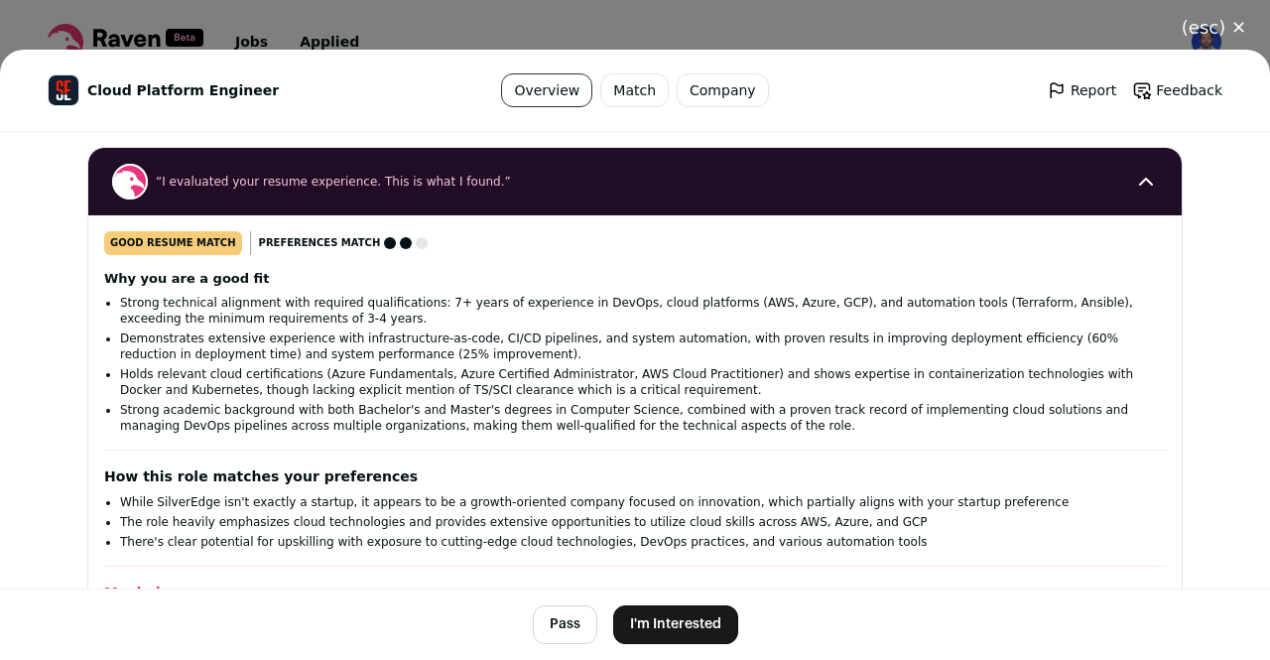
scroll to position [371, 0]
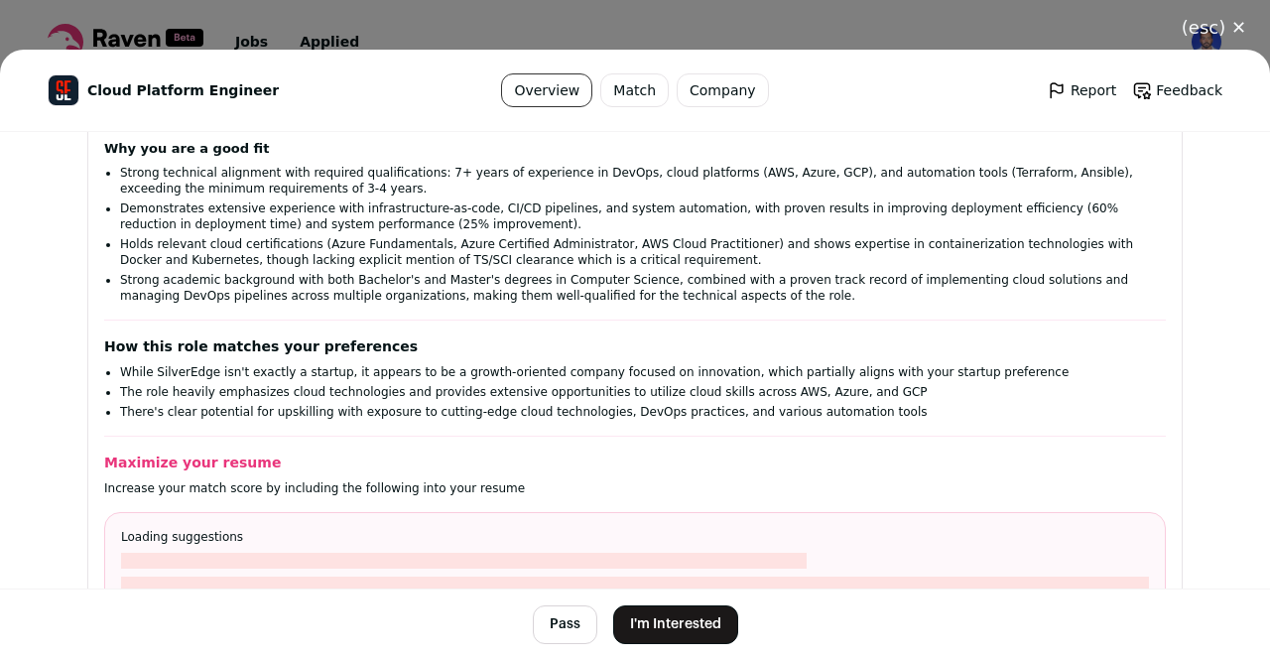
click at [680, 634] on button "I'm Interested" at bounding box center [675, 624] width 125 height 39
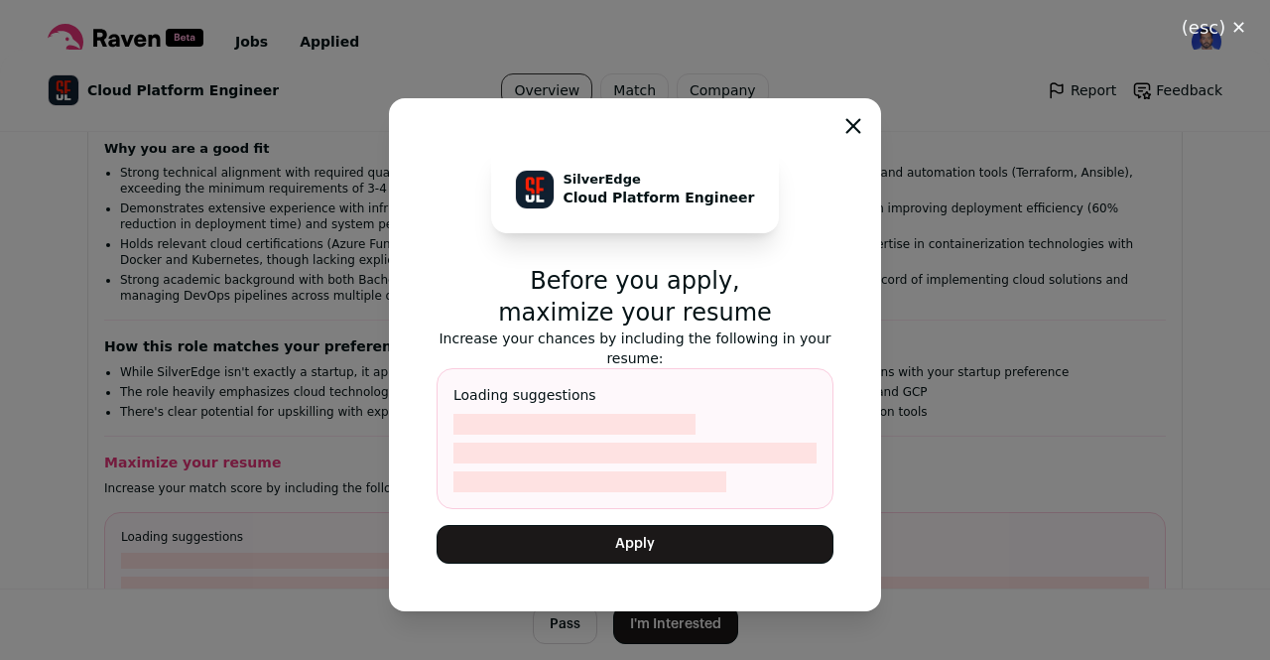
click at [682, 553] on button "Apply" at bounding box center [635, 544] width 397 height 39
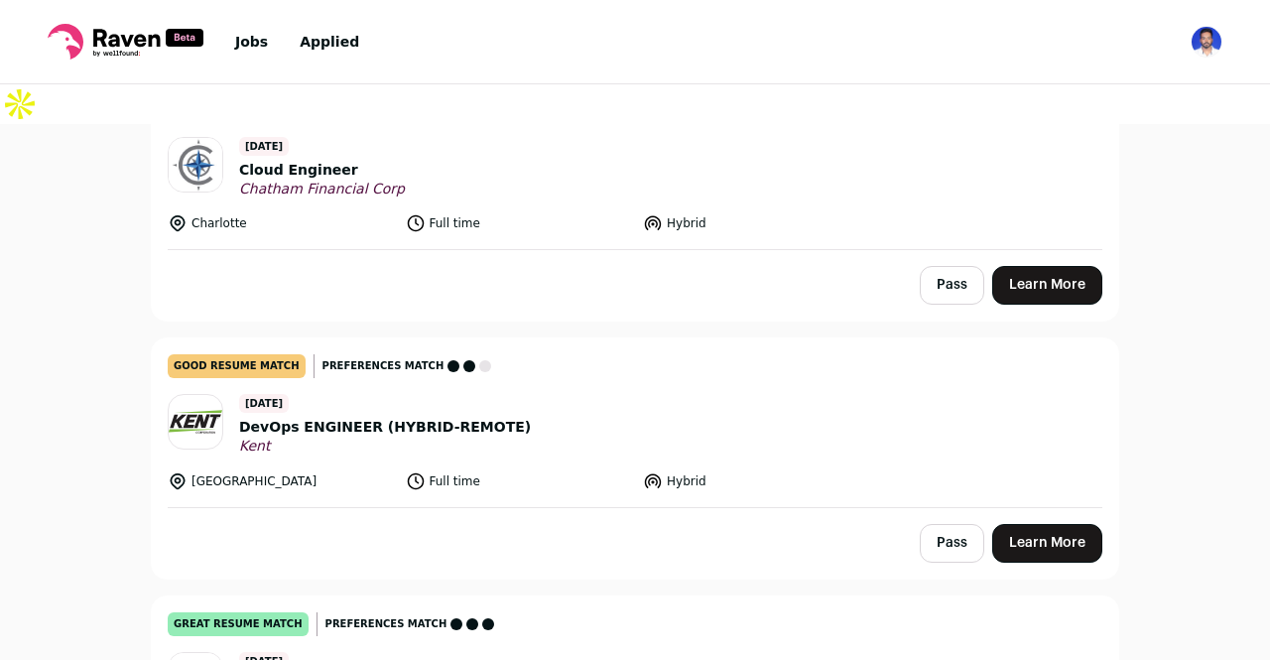
scroll to position [2794, 0]
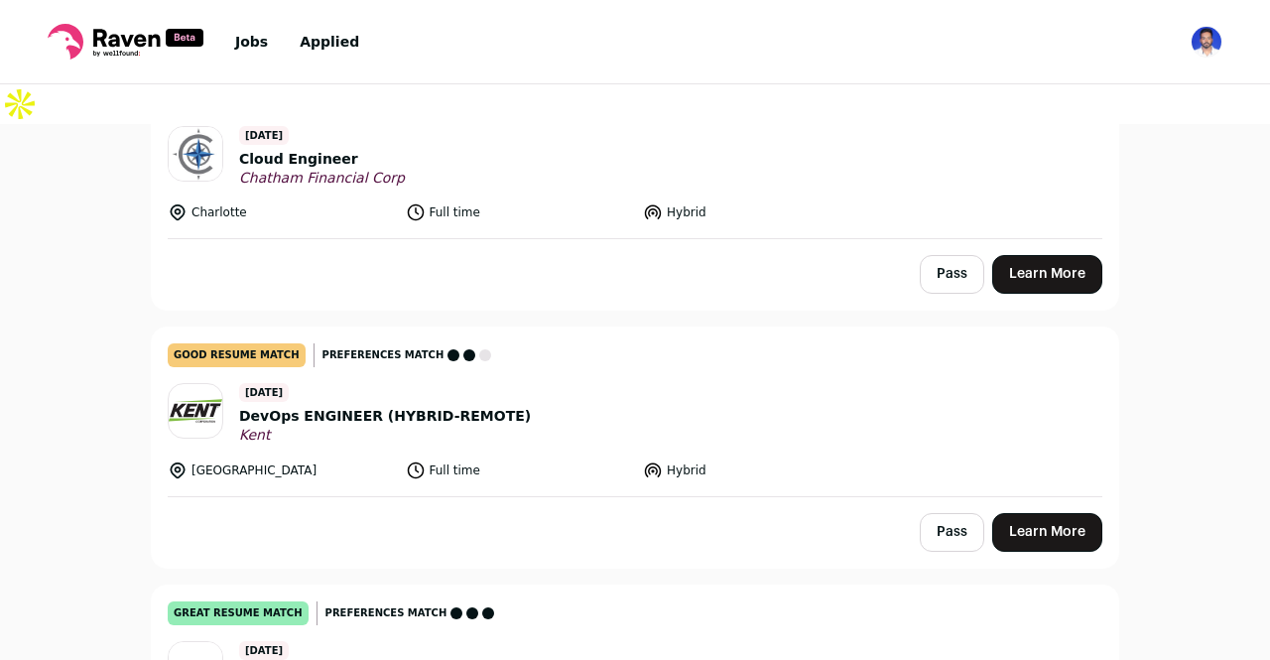
click at [1053, 513] on link "Learn More" at bounding box center [1047, 532] width 110 height 39
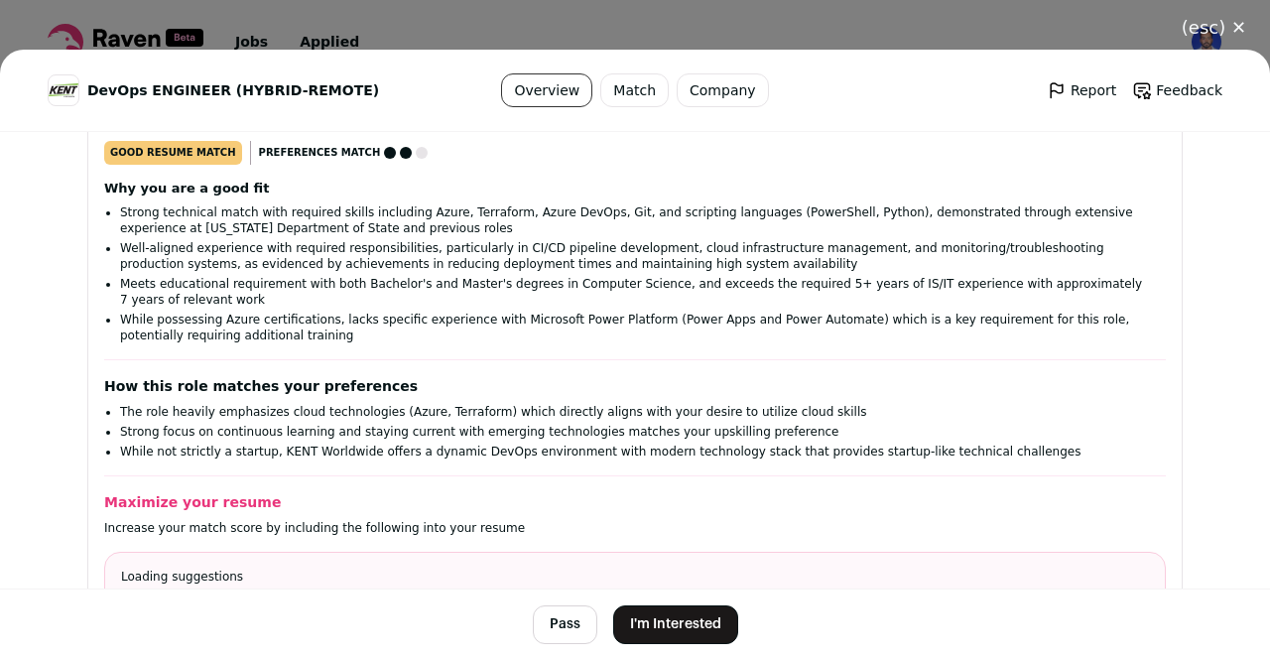
scroll to position [311, 0]
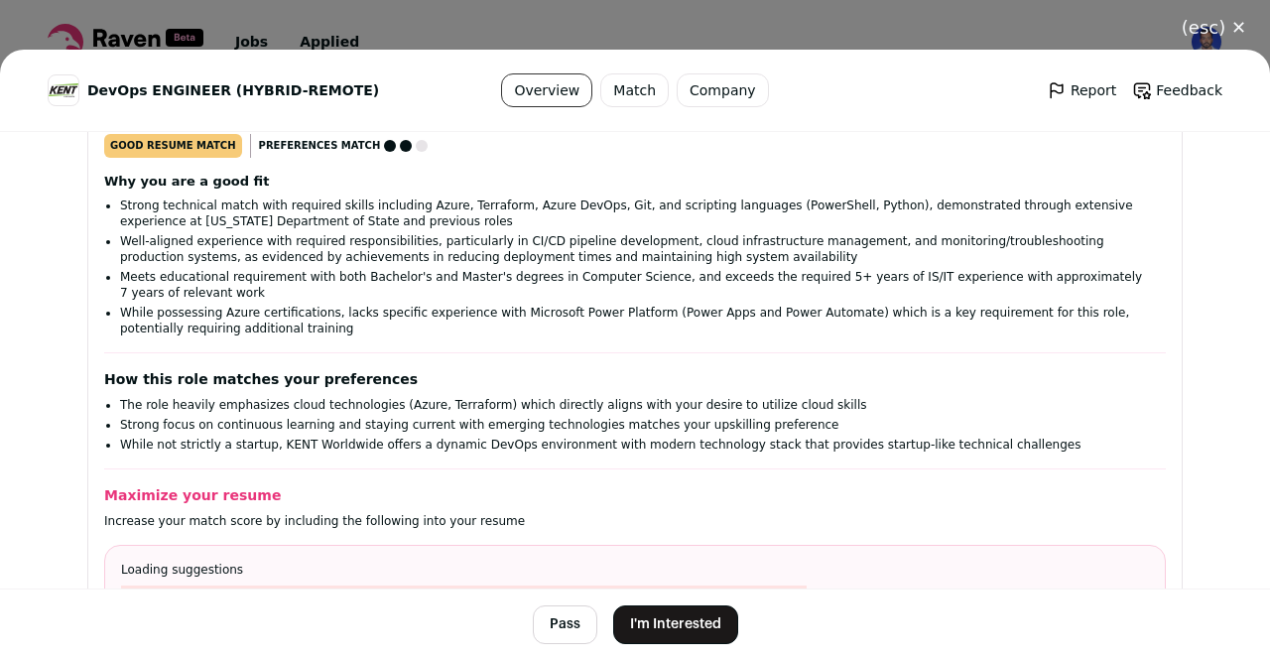
click at [689, 633] on button "I'm Interested" at bounding box center [675, 624] width 125 height 39
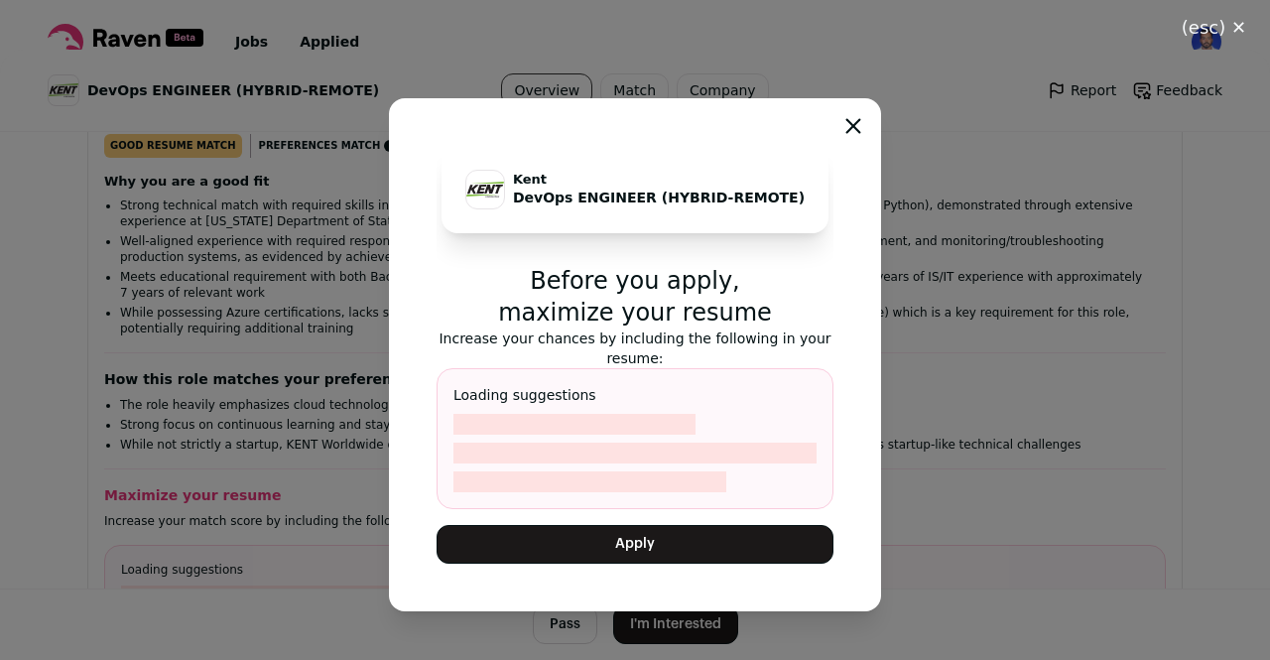
scroll to position [330, 0]
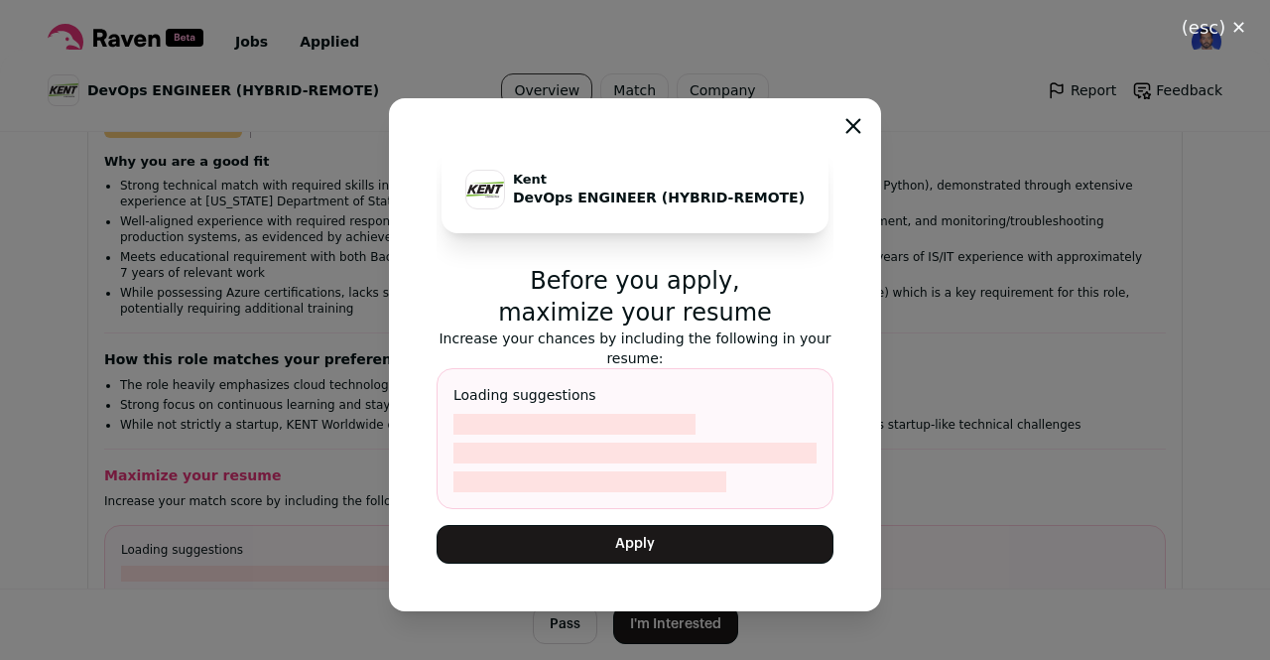
drag, startPoint x: 689, startPoint y: 633, endPoint x: 609, endPoint y: 538, distance: 124.0
click at [609, 538] on div "[PERSON_NAME] ENGINEER (HYBRID-REMOTE) Before you apply, maximize your resume I…" at bounding box center [635, 355] width 1270 height 610
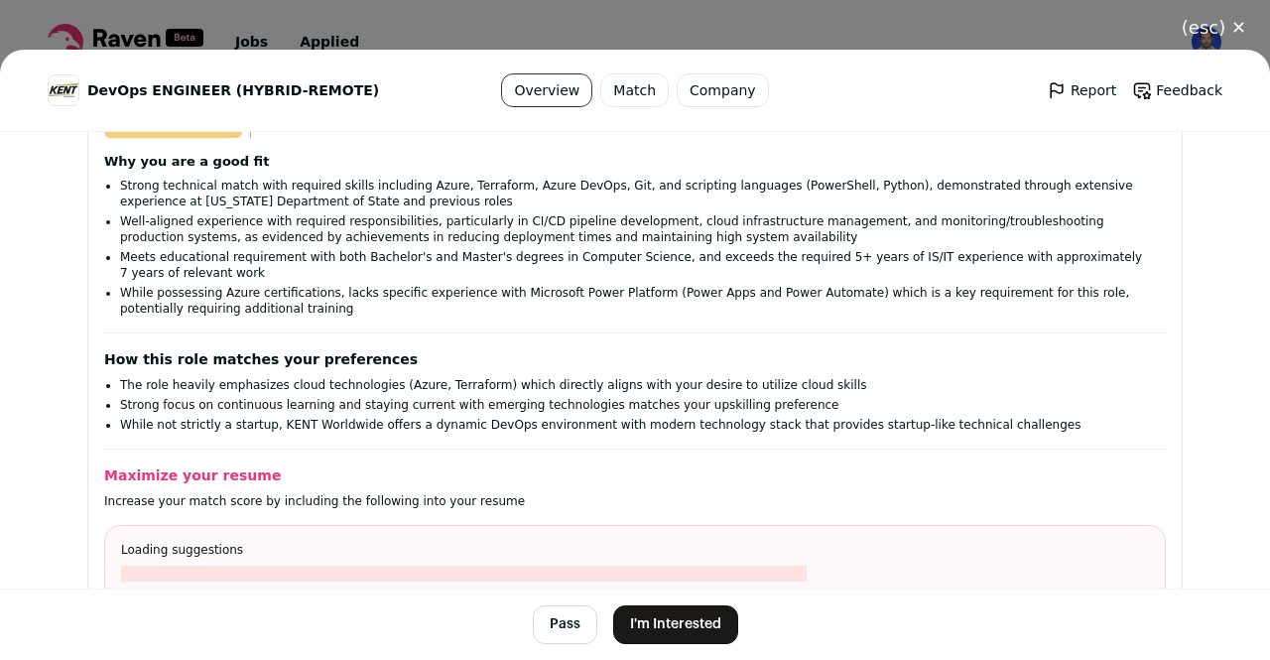
click at [609, 538] on div "Loading suggestions" at bounding box center [635, 585] width 1062 height 121
click at [657, 616] on button "I'm Interested" at bounding box center [675, 624] width 125 height 39
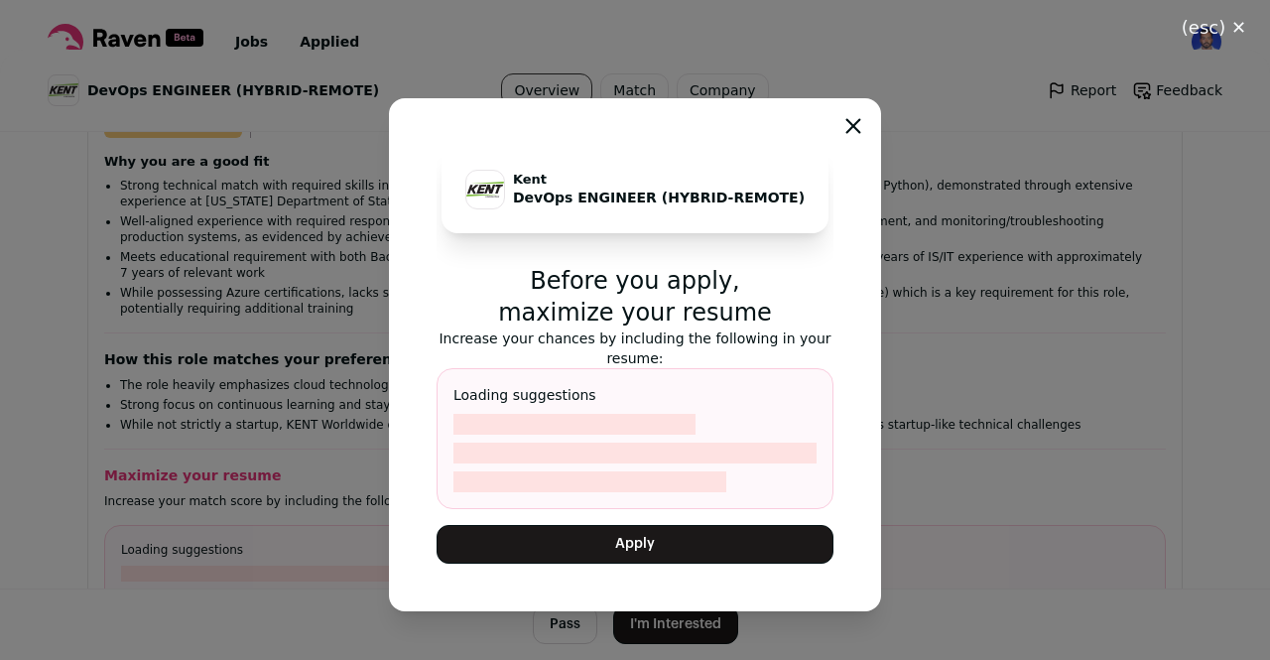
click at [635, 551] on button "Apply" at bounding box center [635, 544] width 397 height 39
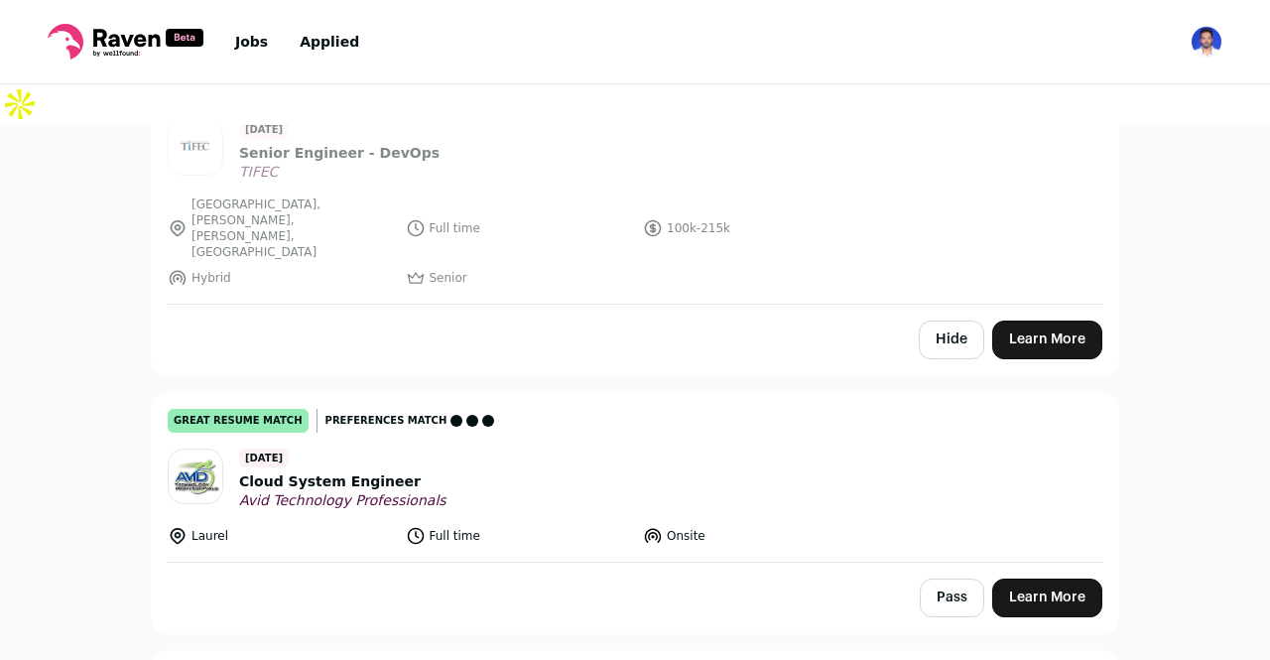
scroll to position [4070, 0]
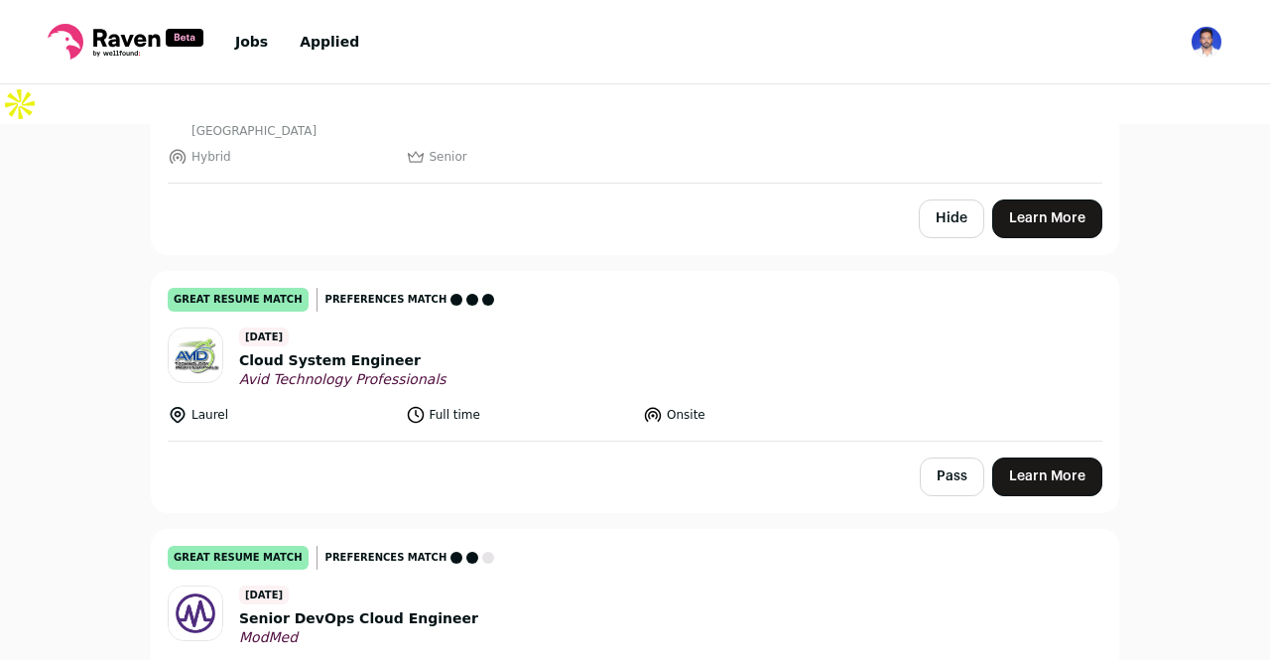
click at [1000, 458] on link "Learn More" at bounding box center [1047, 477] width 110 height 39
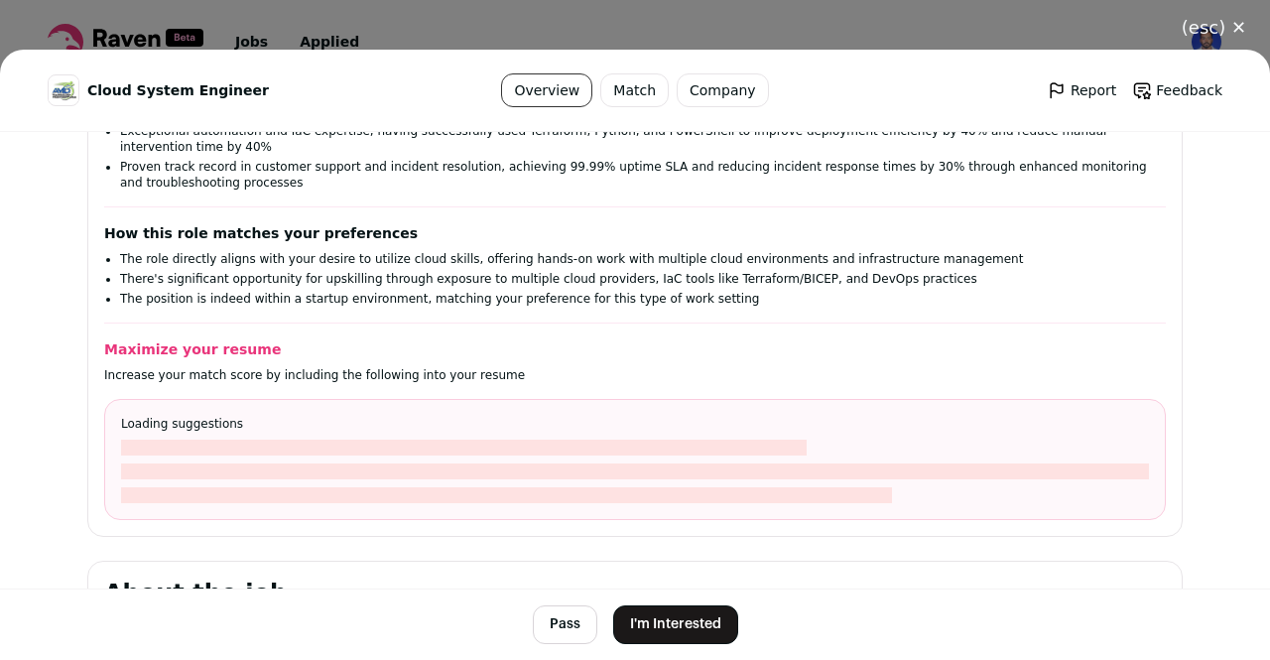
scroll to position [656, 0]
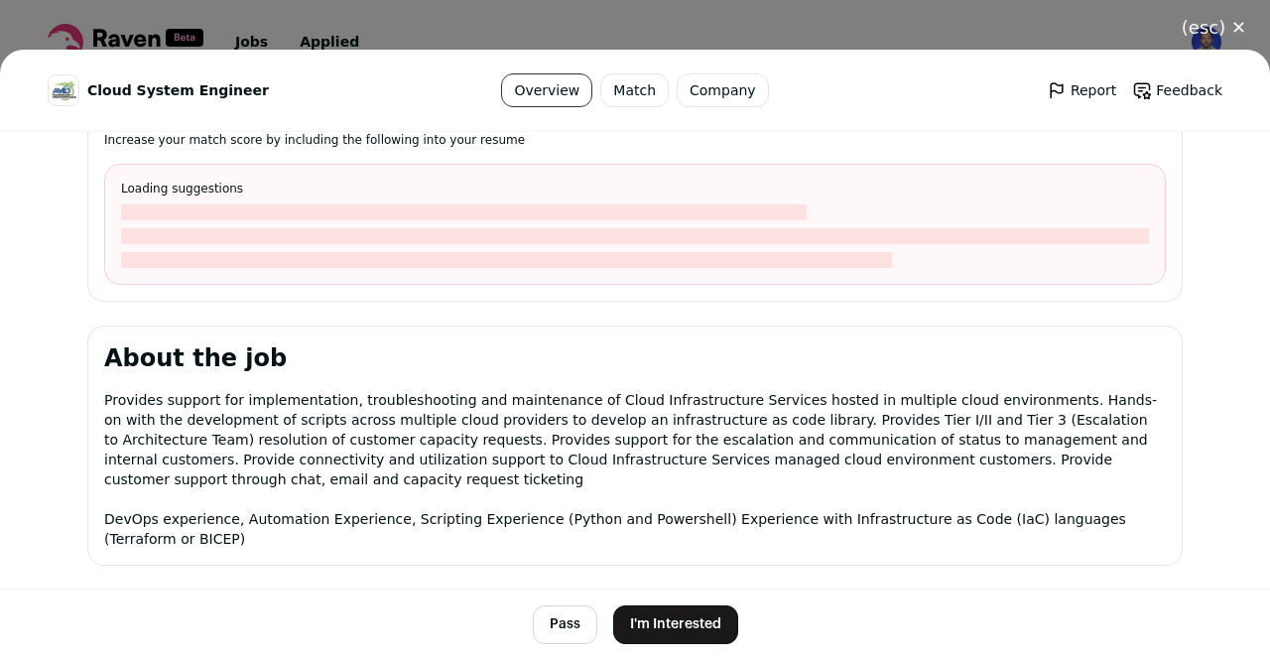
click at [684, 618] on button "I'm Interested" at bounding box center [675, 624] width 125 height 39
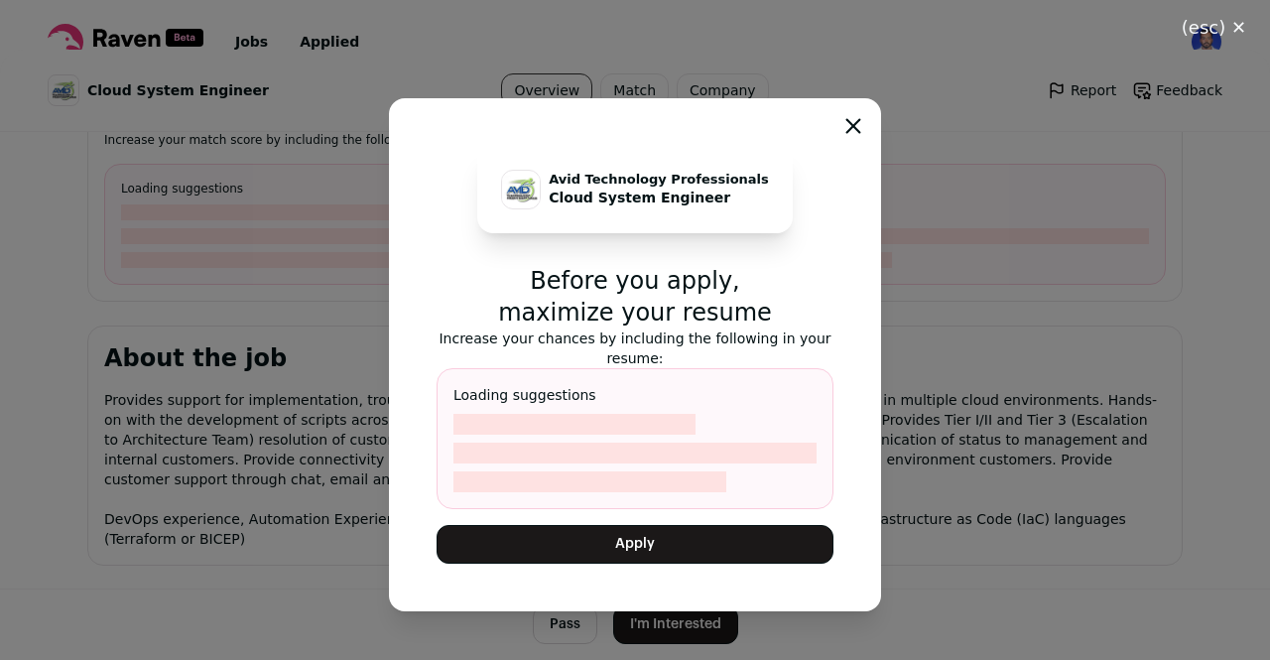
click at [699, 543] on button "Apply" at bounding box center [635, 544] width 397 height 39
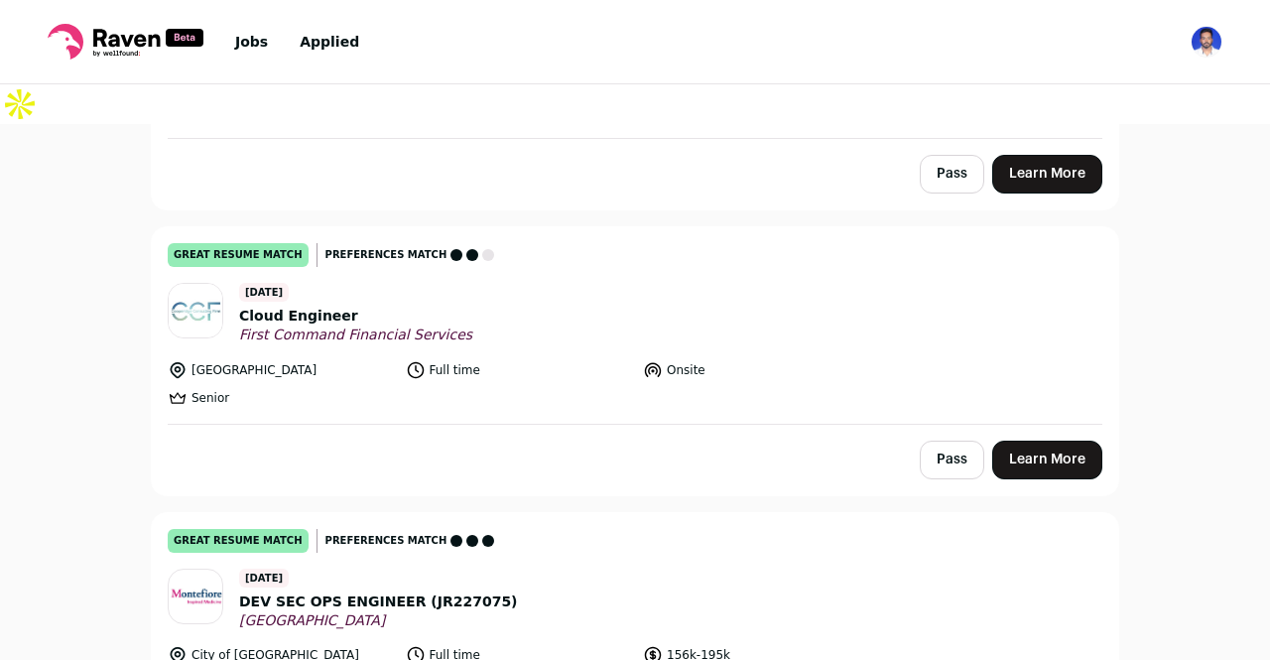
scroll to position [4651, 0]
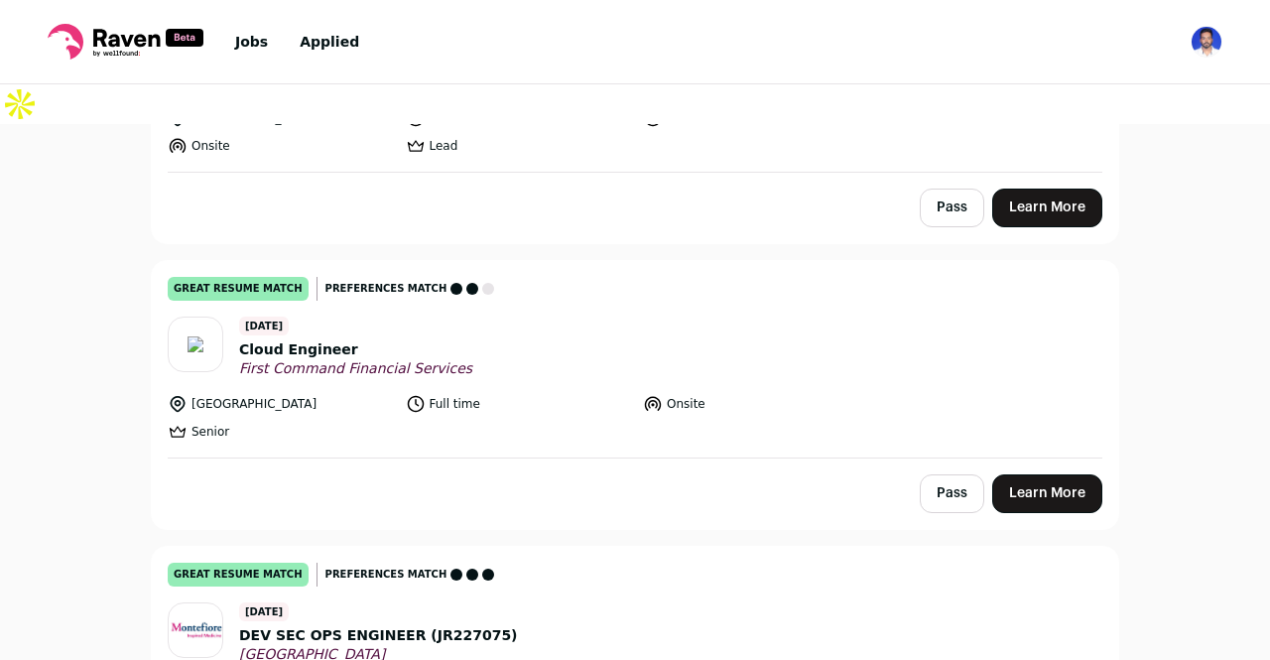
click at [1048, 474] on link "Learn More" at bounding box center [1047, 493] width 110 height 39
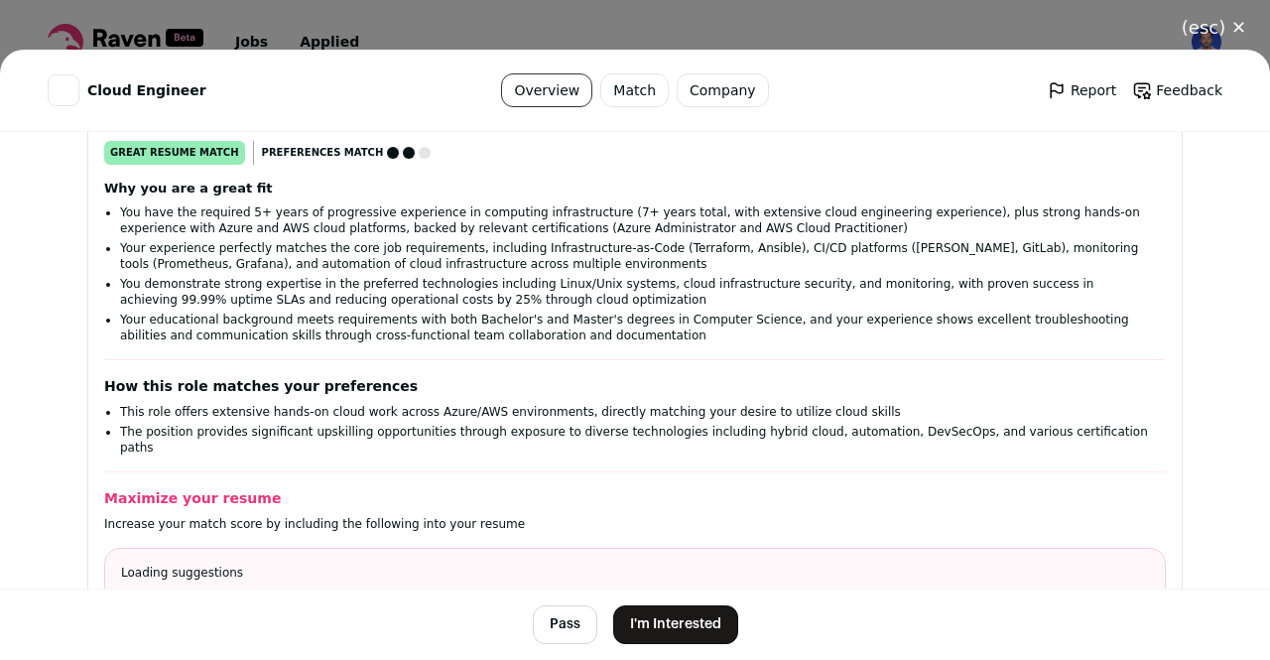
scroll to position [333, 0]
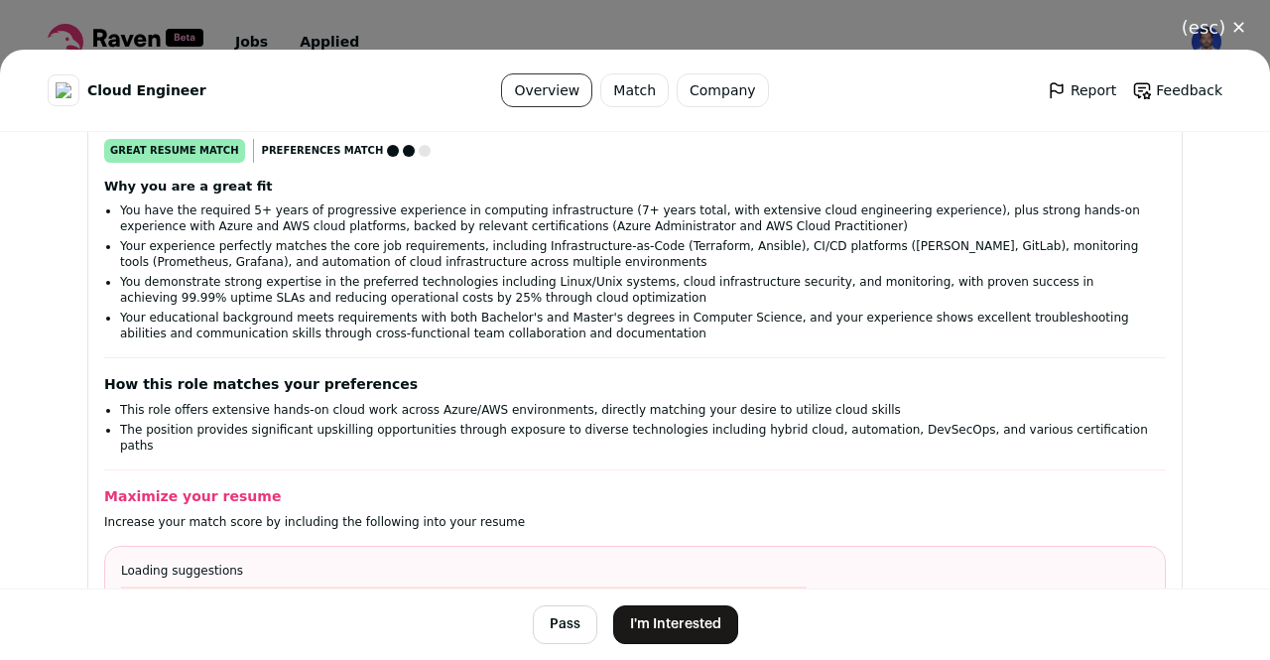
click at [674, 617] on button "I'm Interested" at bounding box center [675, 624] width 125 height 39
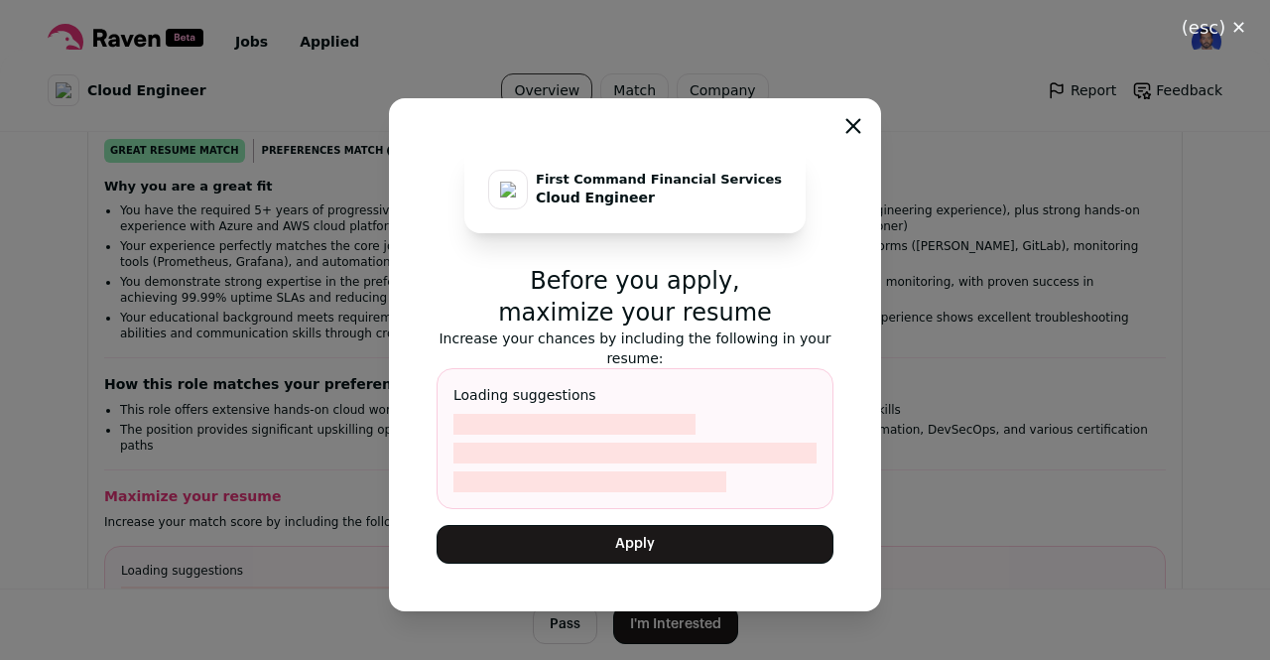
click at [635, 550] on button "Apply" at bounding box center [635, 544] width 397 height 39
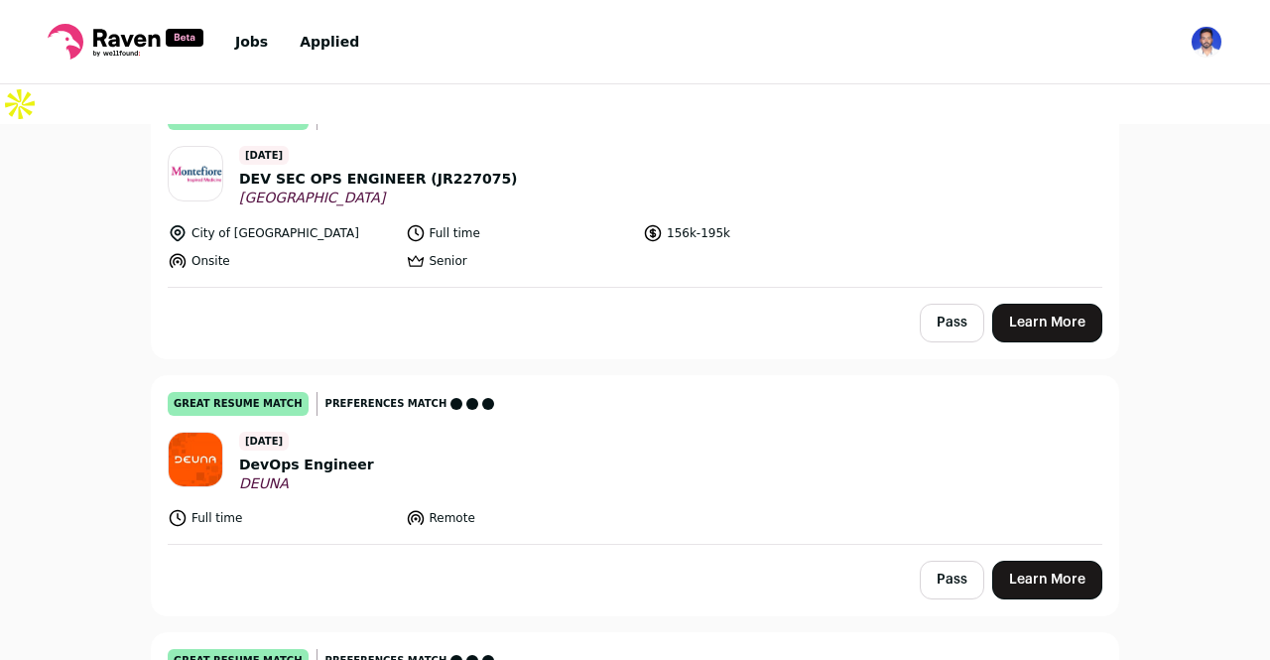
scroll to position [4824, 0]
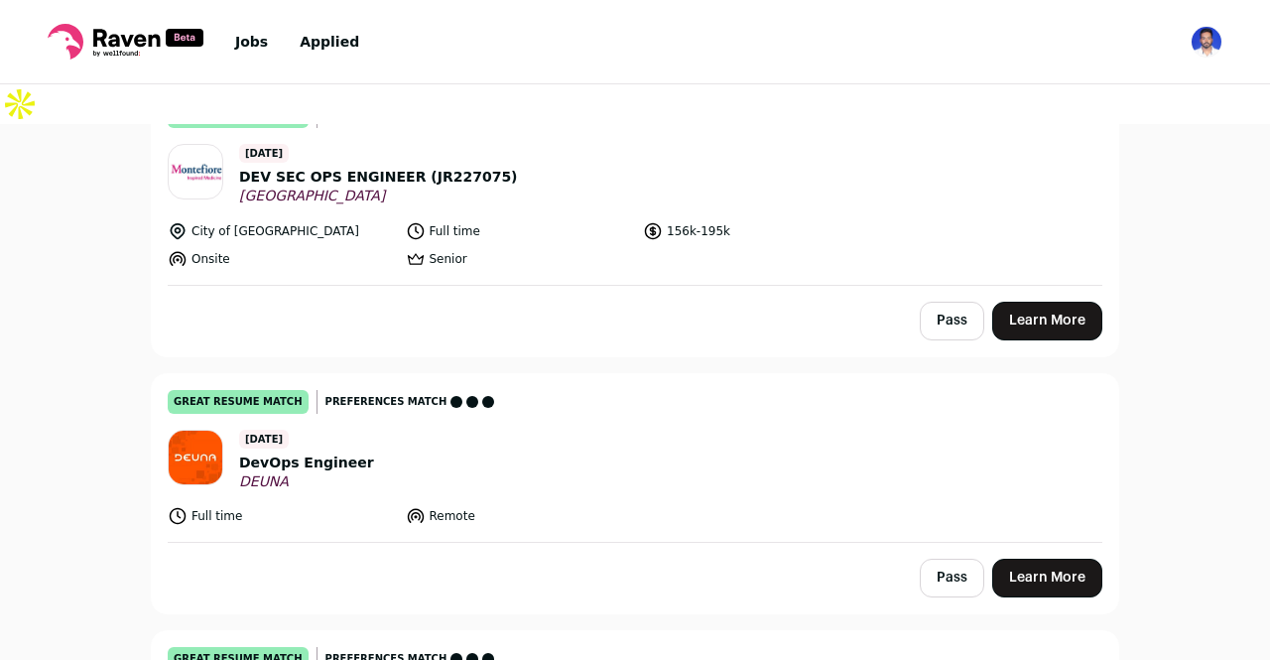
click at [1038, 559] on link "Learn More" at bounding box center [1047, 578] width 110 height 39
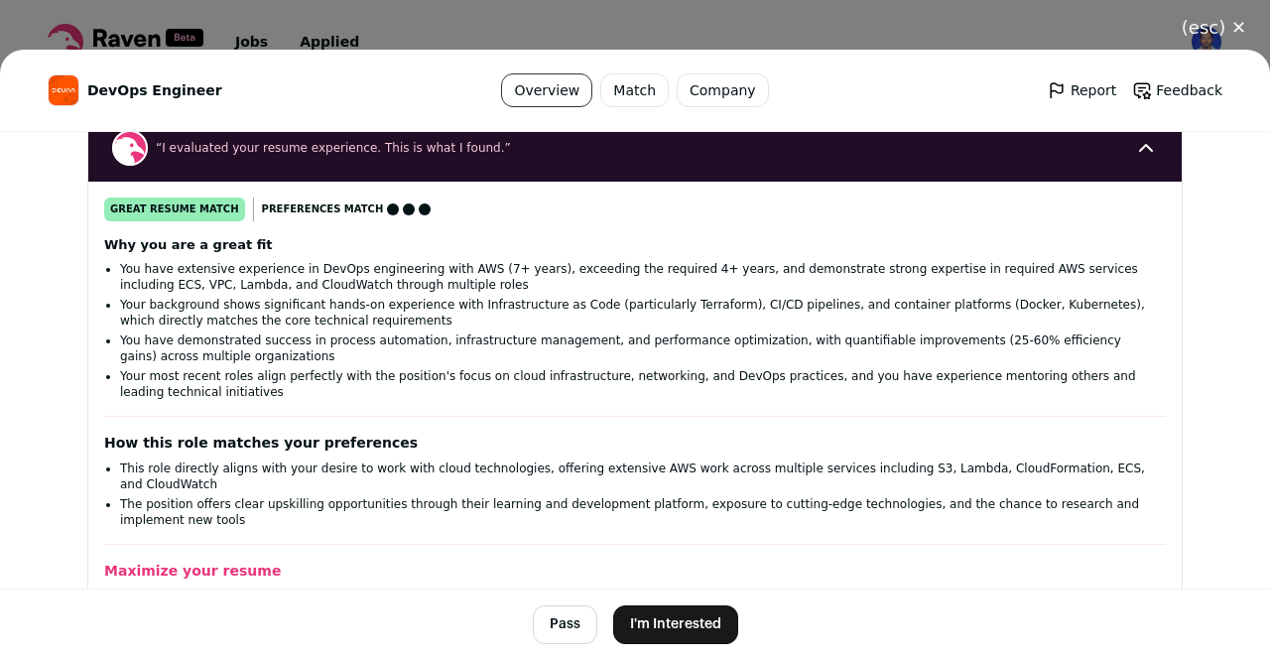
scroll to position [258, 0]
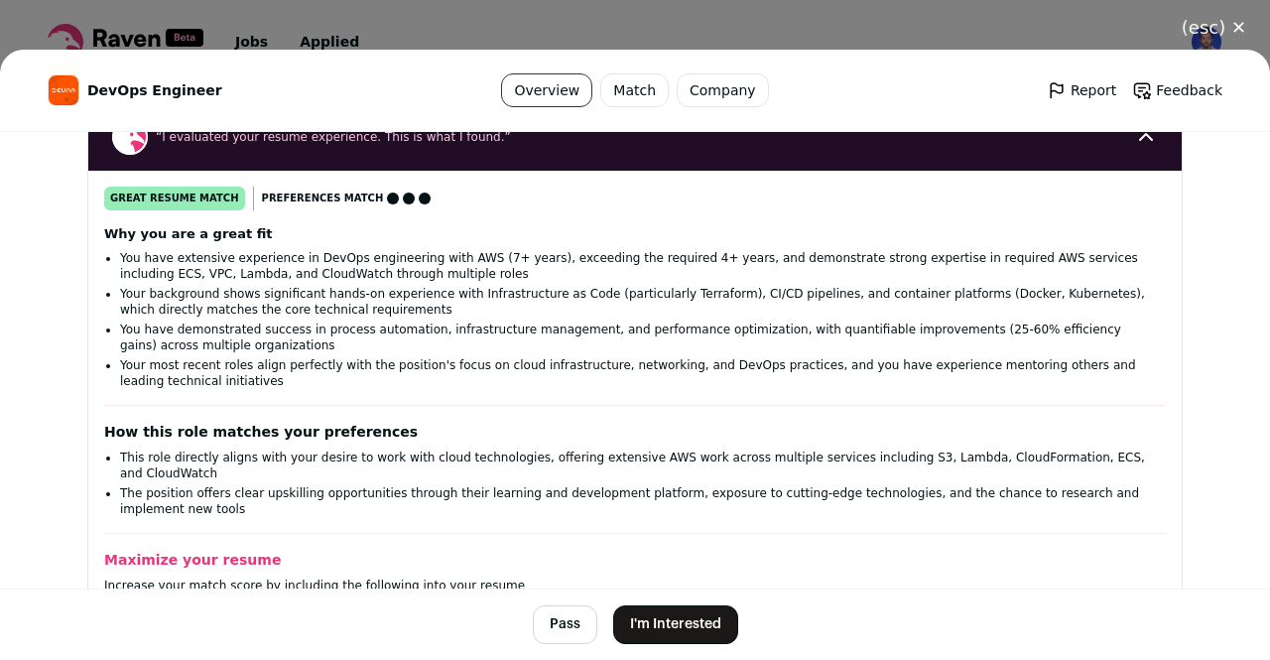
click at [694, 619] on button "I'm Interested" at bounding box center [675, 624] width 125 height 39
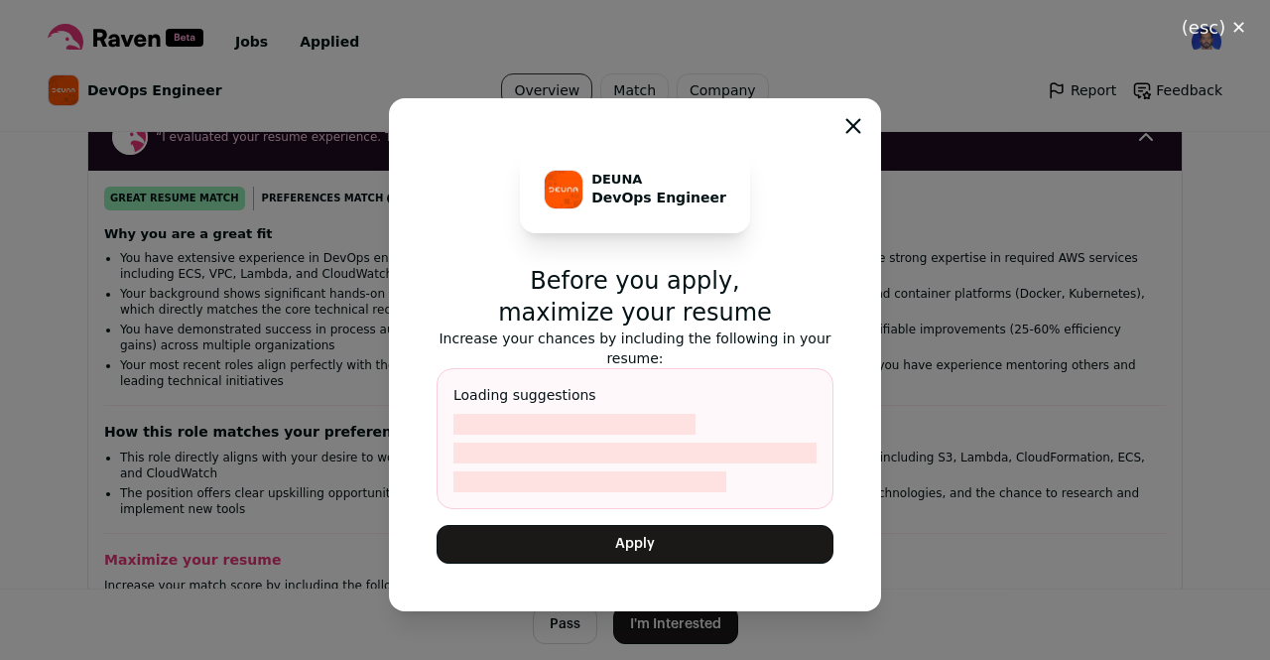
click at [658, 549] on button "Apply" at bounding box center [635, 544] width 397 height 39
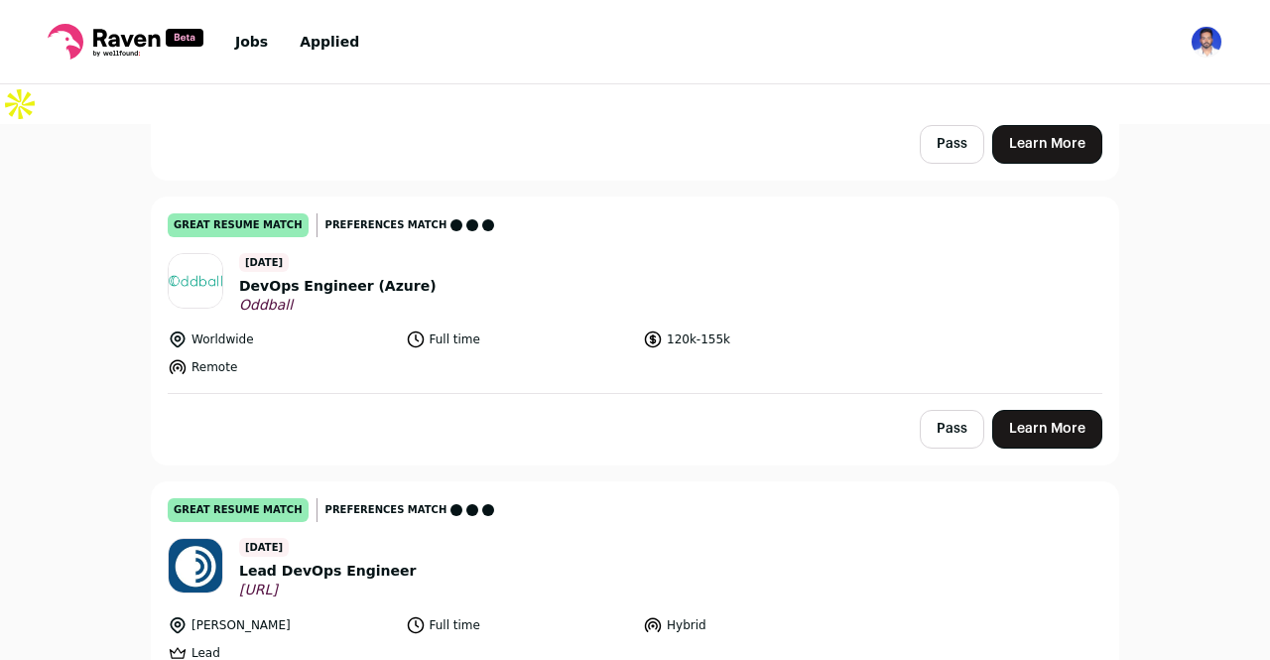
scroll to position [5003, 0]
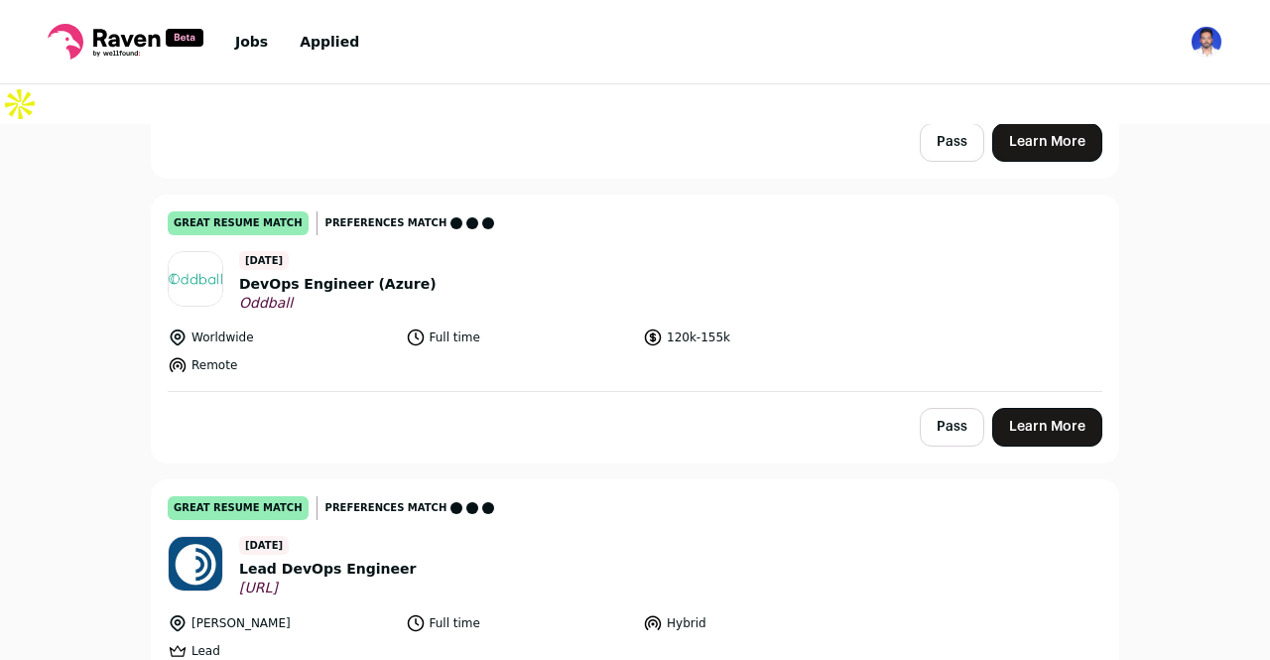
click at [1028, 408] on link "Learn More" at bounding box center [1047, 427] width 110 height 39
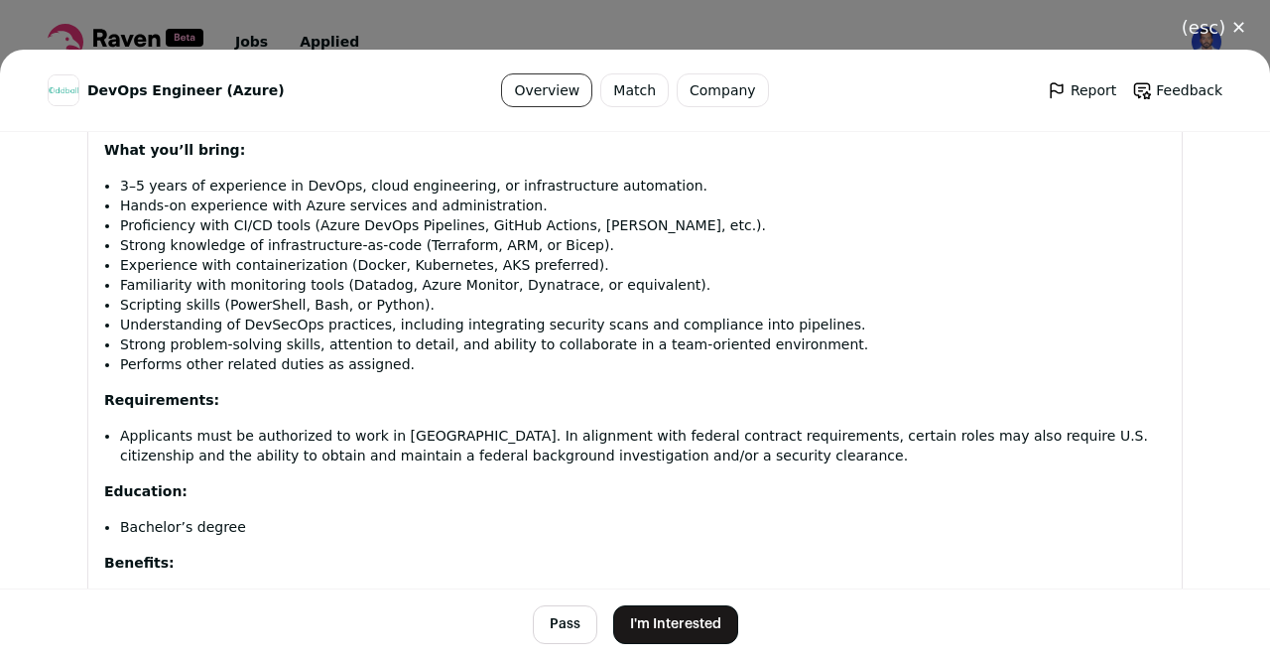
scroll to position [1100, 0]
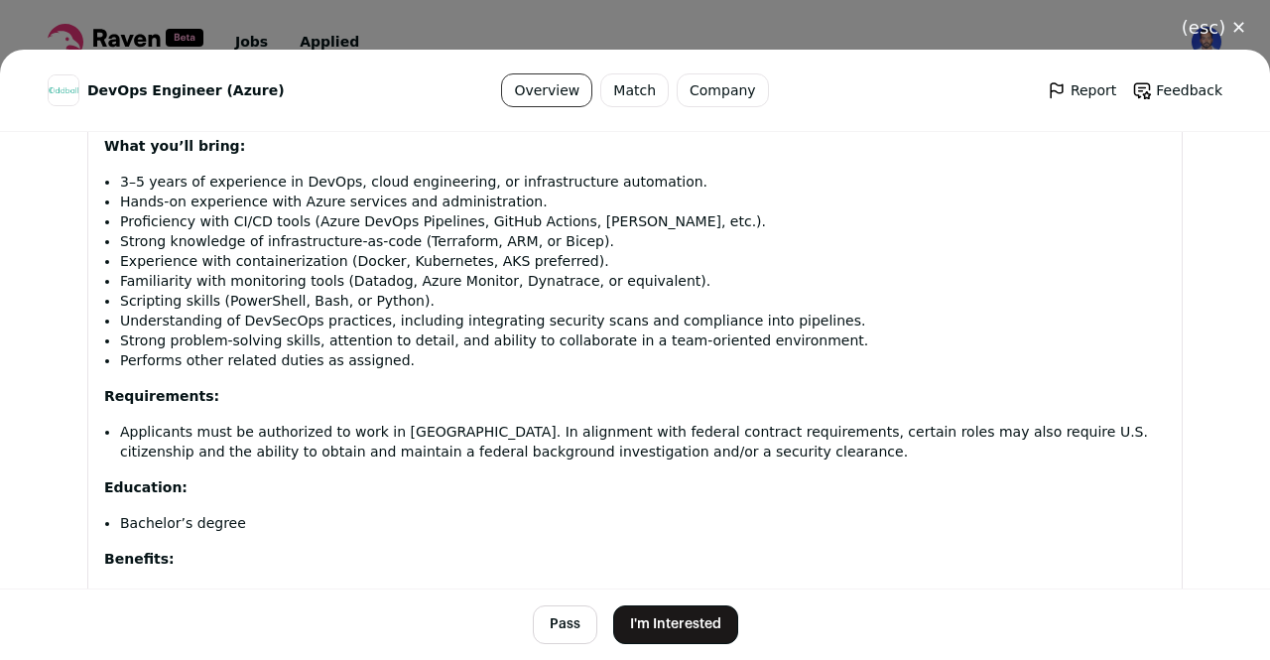
click at [673, 625] on button "I'm Interested" at bounding box center [675, 624] width 125 height 39
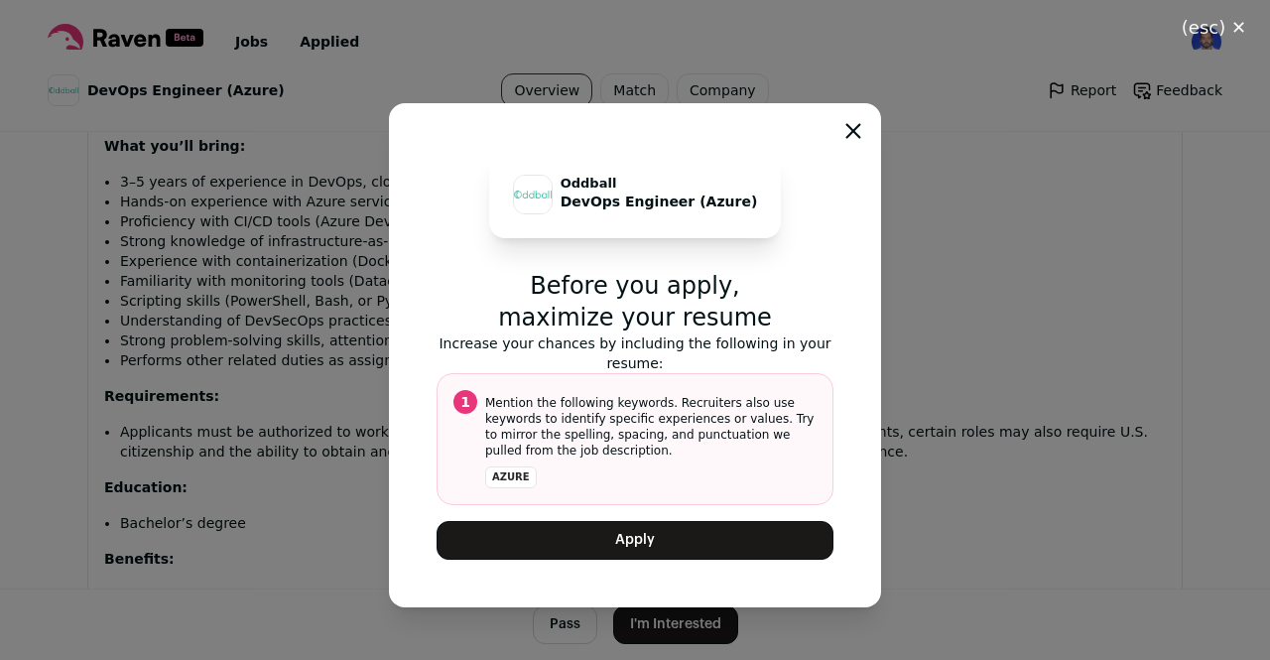
click at [662, 537] on button "Apply" at bounding box center [635, 540] width 397 height 39
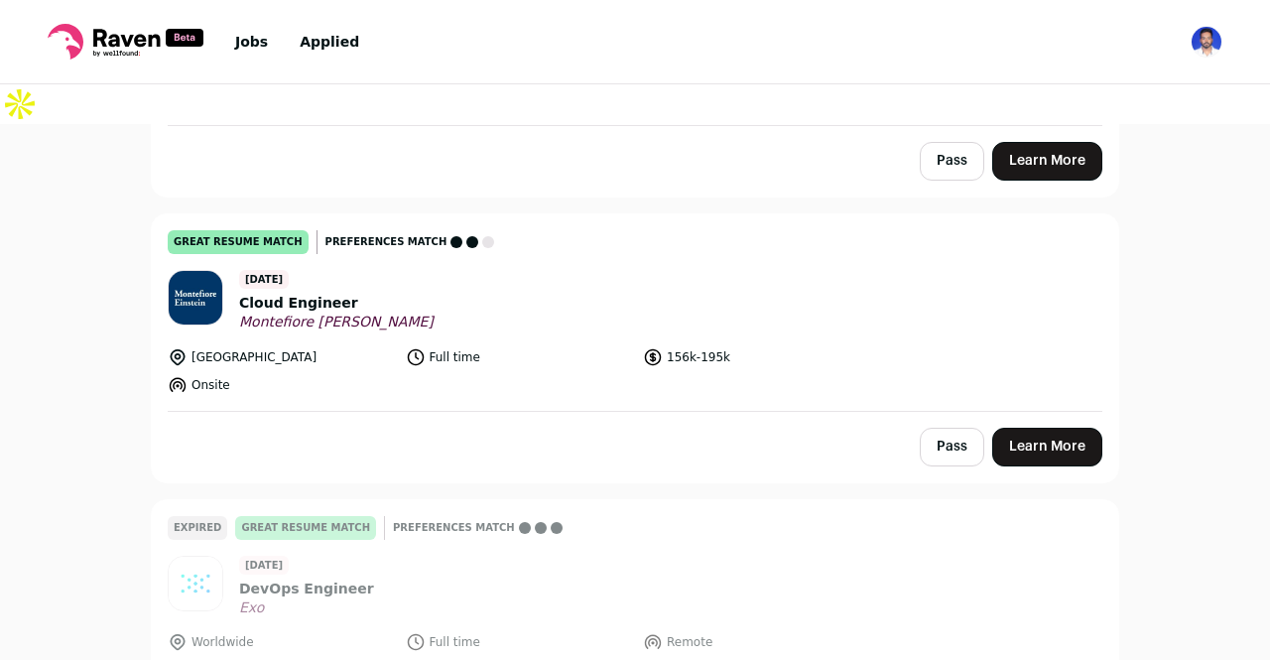
scroll to position [5841, 0]
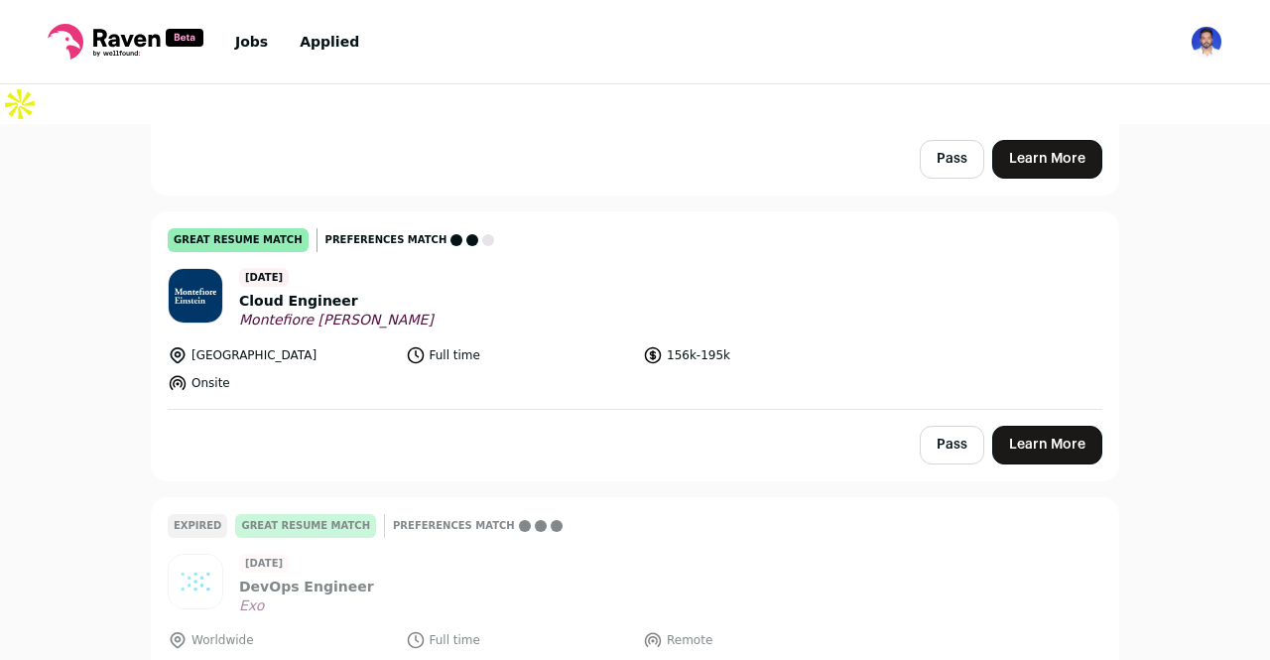
click at [1050, 426] on link "Learn More" at bounding box center [1047, 445] width 110 height 39
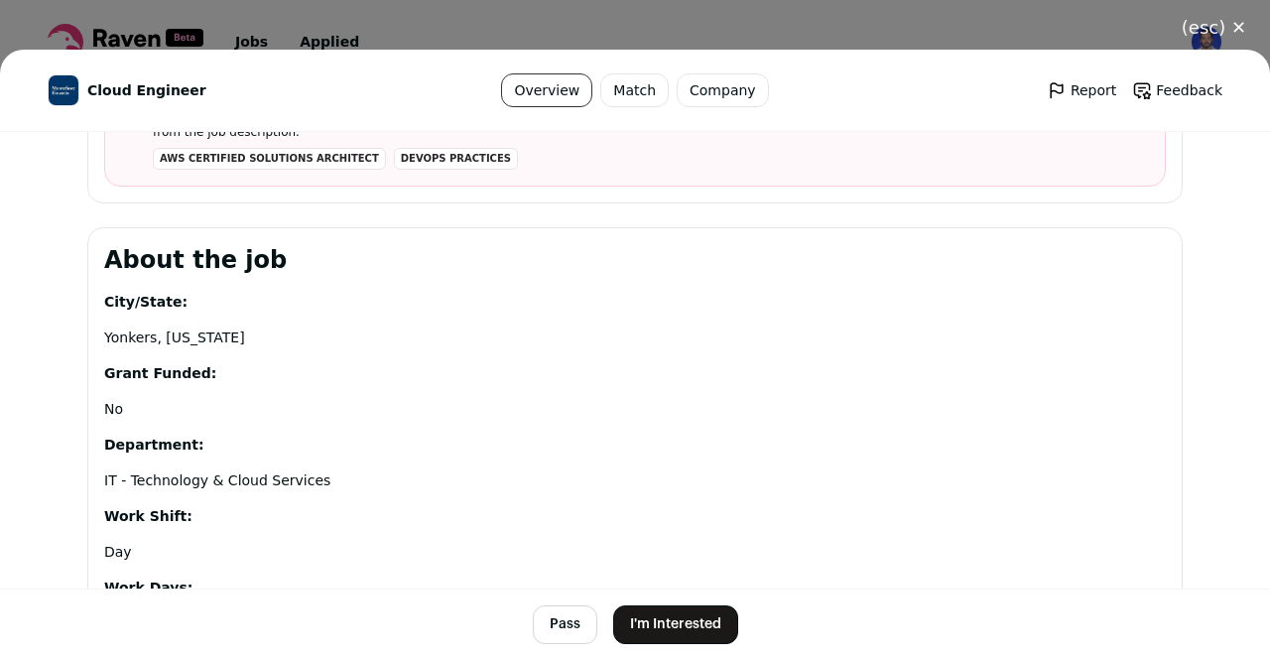
scroll to position [861, 0]
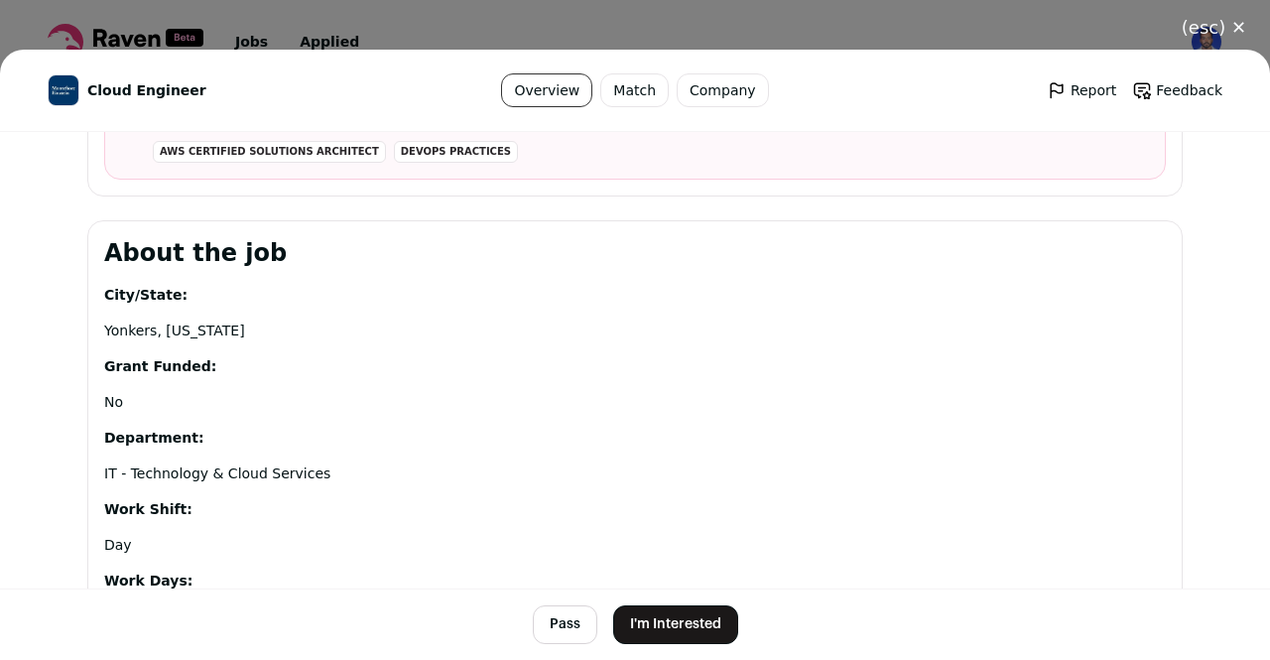
click at [683, 629] on button "I'm Interested" at bounding box center [675, 624] width 125 height 39
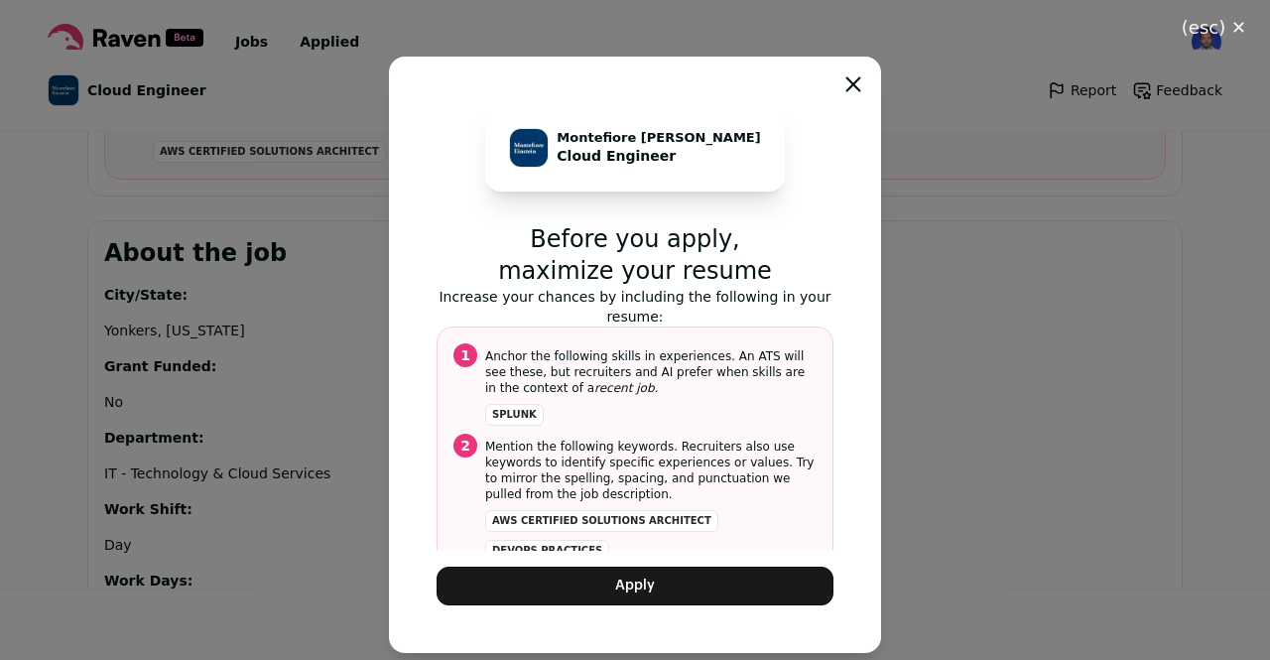
click at [649, 595] on button "Apply" at bounding box center [635, 586] width 397 height 39
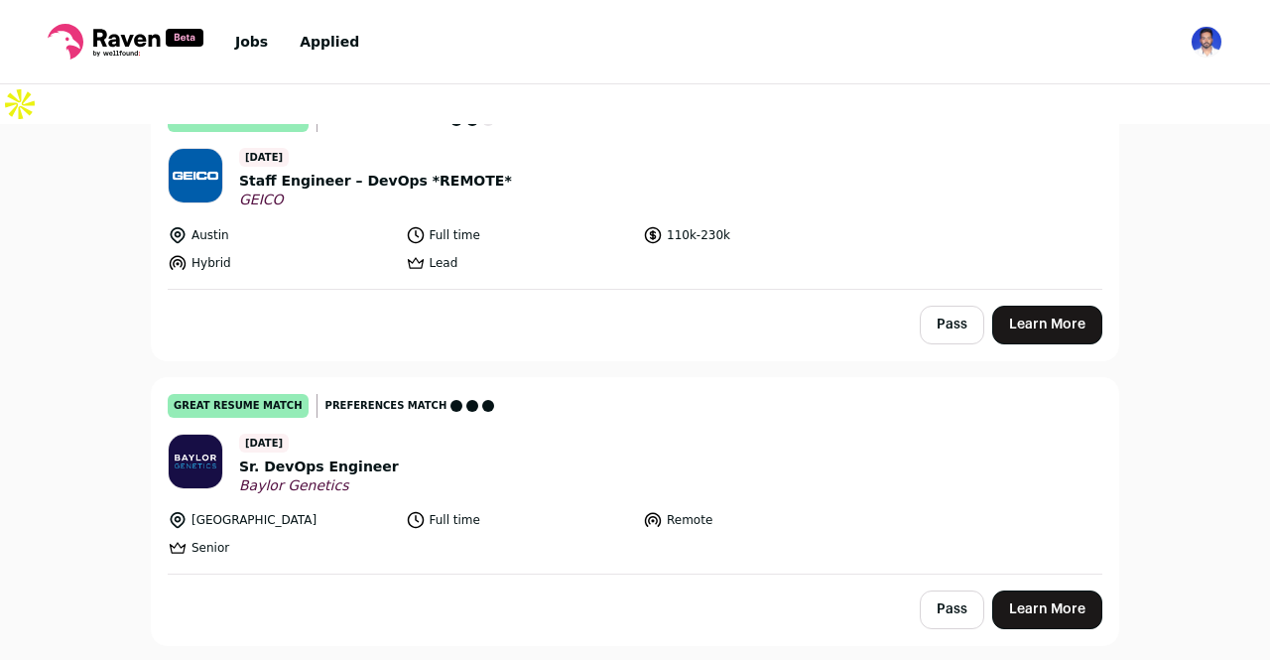
scroll to position [6533, 0]
click at [1052, 589] on link "Learn More" at bounding box center [1047, 608] width 110 height 39
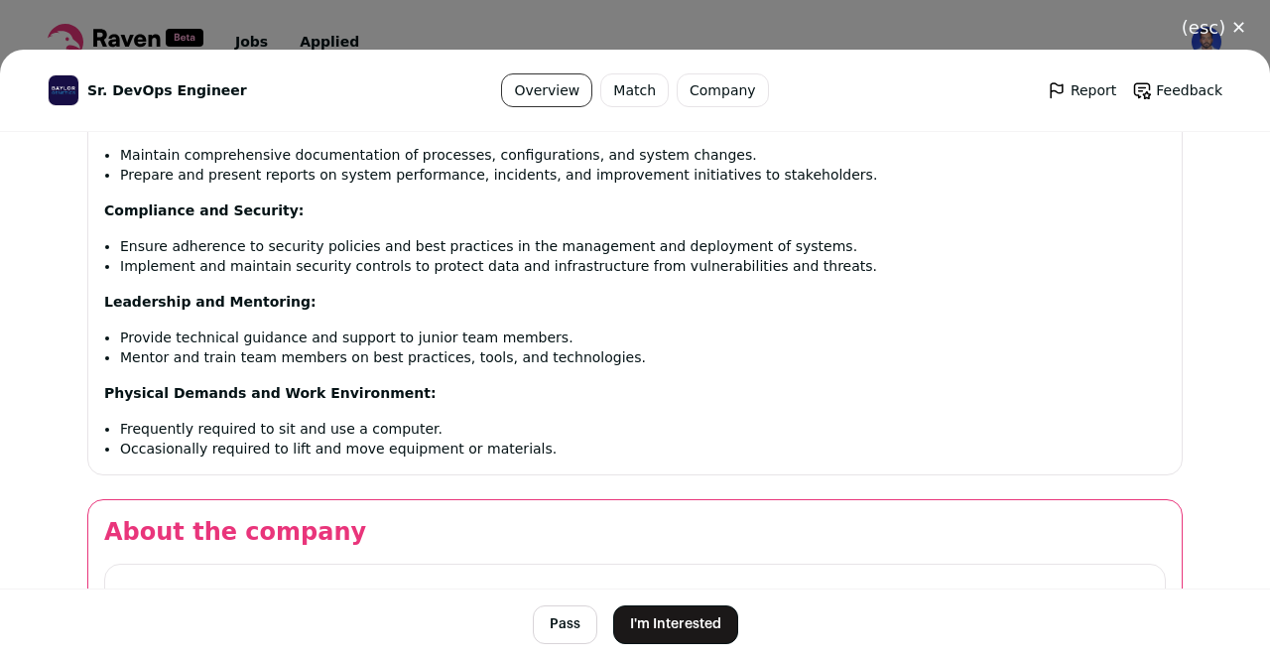
scroll to position [1720, 0]
click at [677, 621] on button "I'm Interested" at bounding box center [675, 624] width 125 height 39
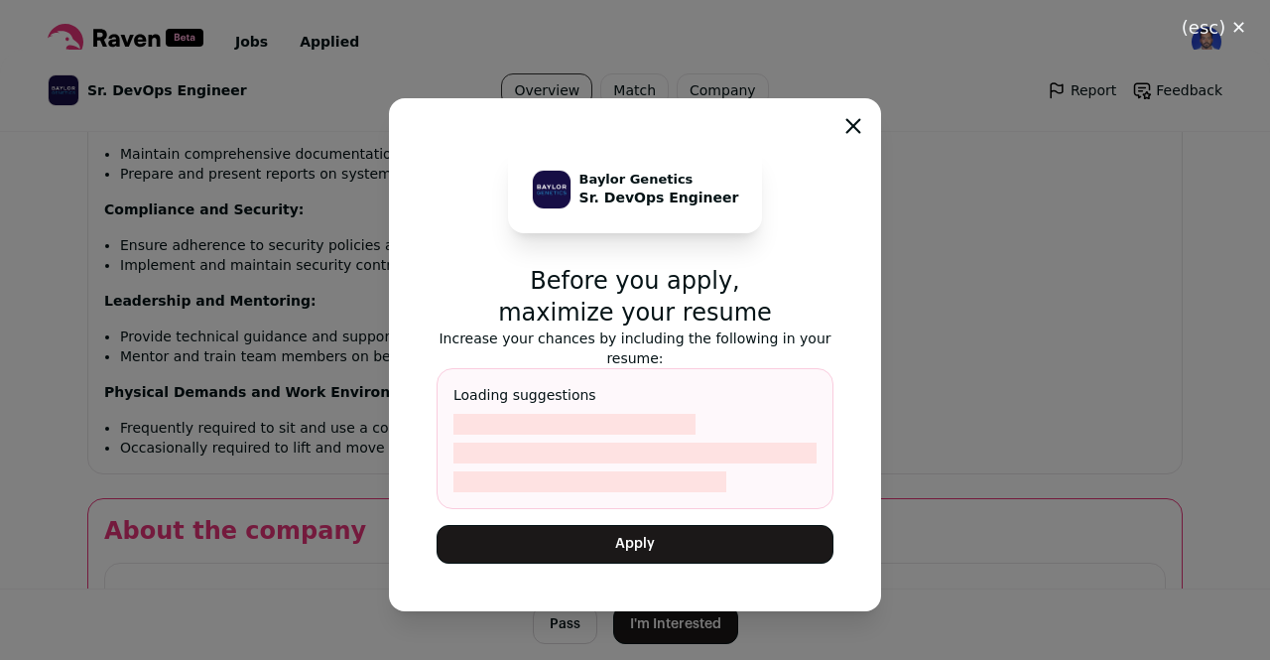
click at [661, 525] on button "Apply" at bounding box center [635, 544] width 397 height 39
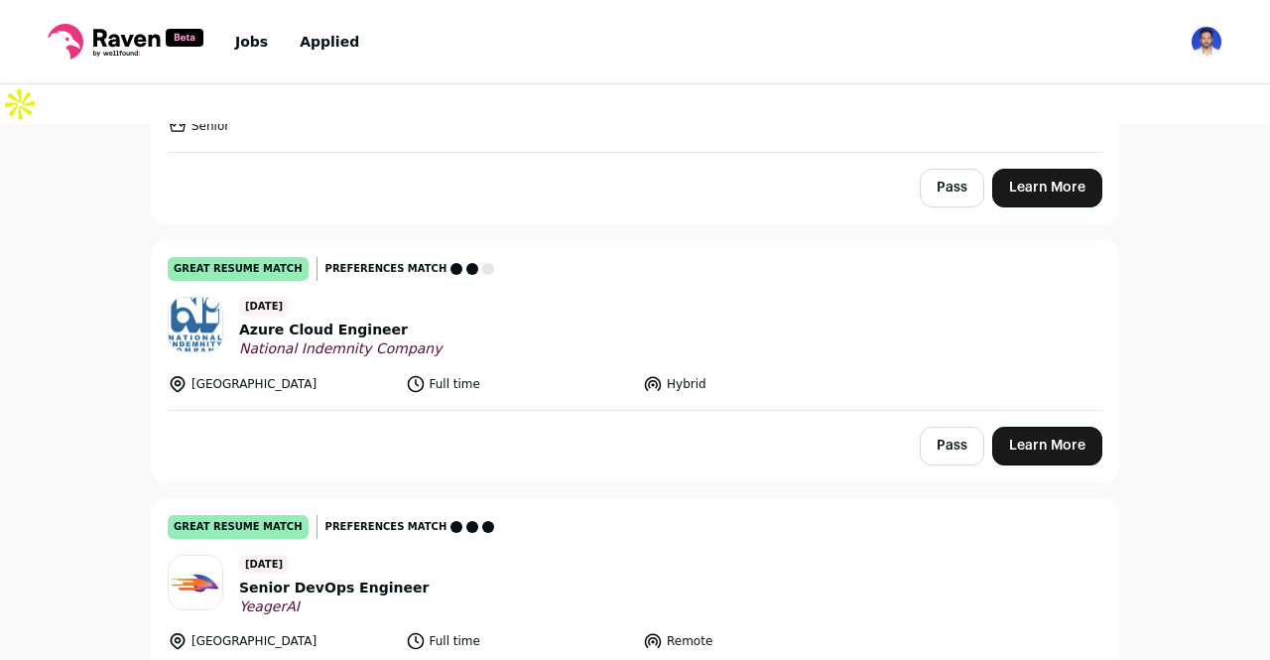
scroll to position [7563, 0]
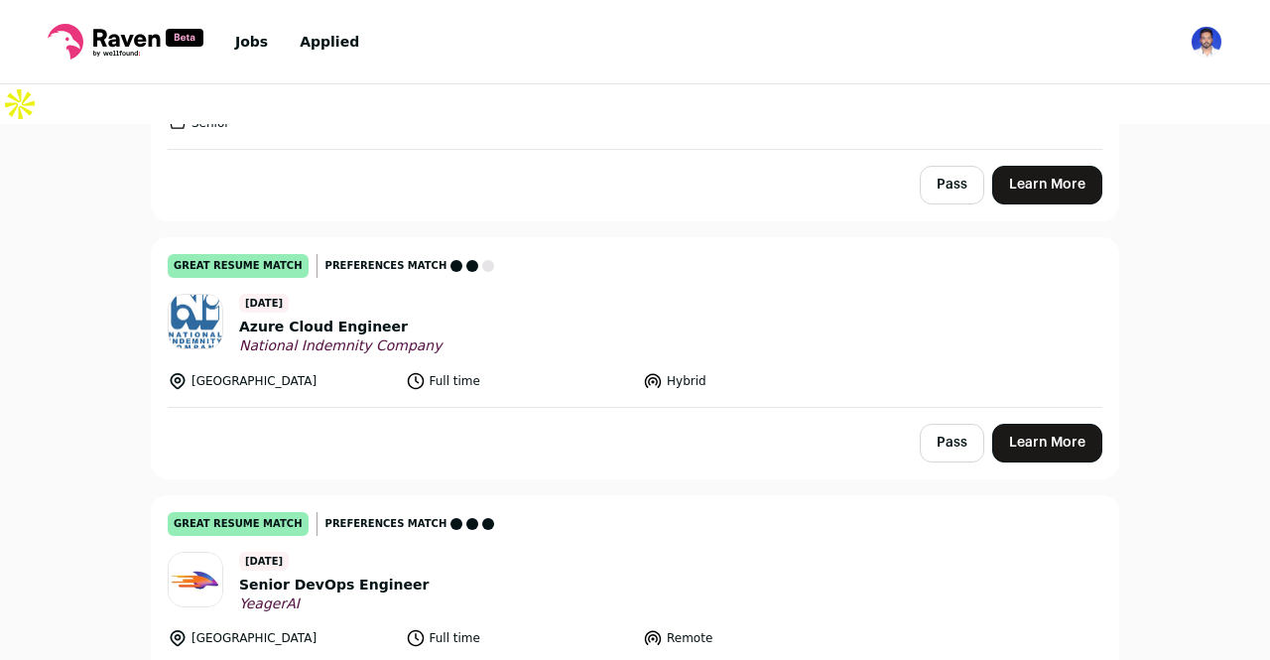
click at [1029, 424] on link "Learn More" at bounding box center [1047, 443] width 110 height 39
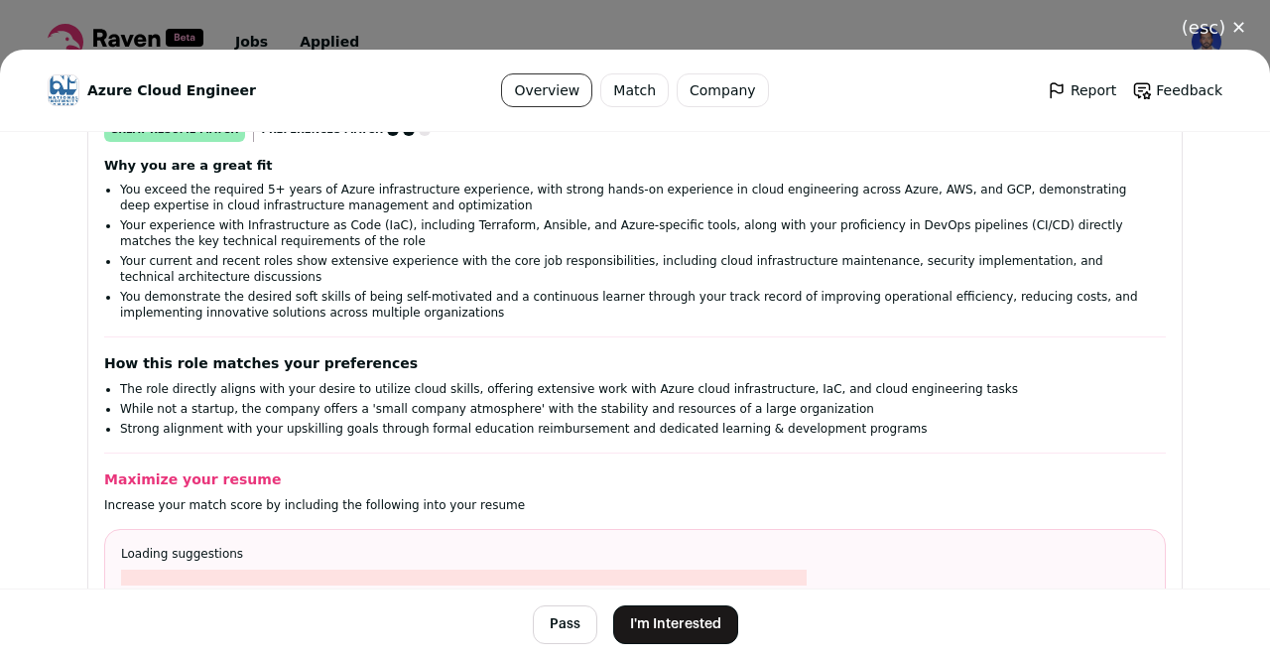
scroll to position [215, 0]
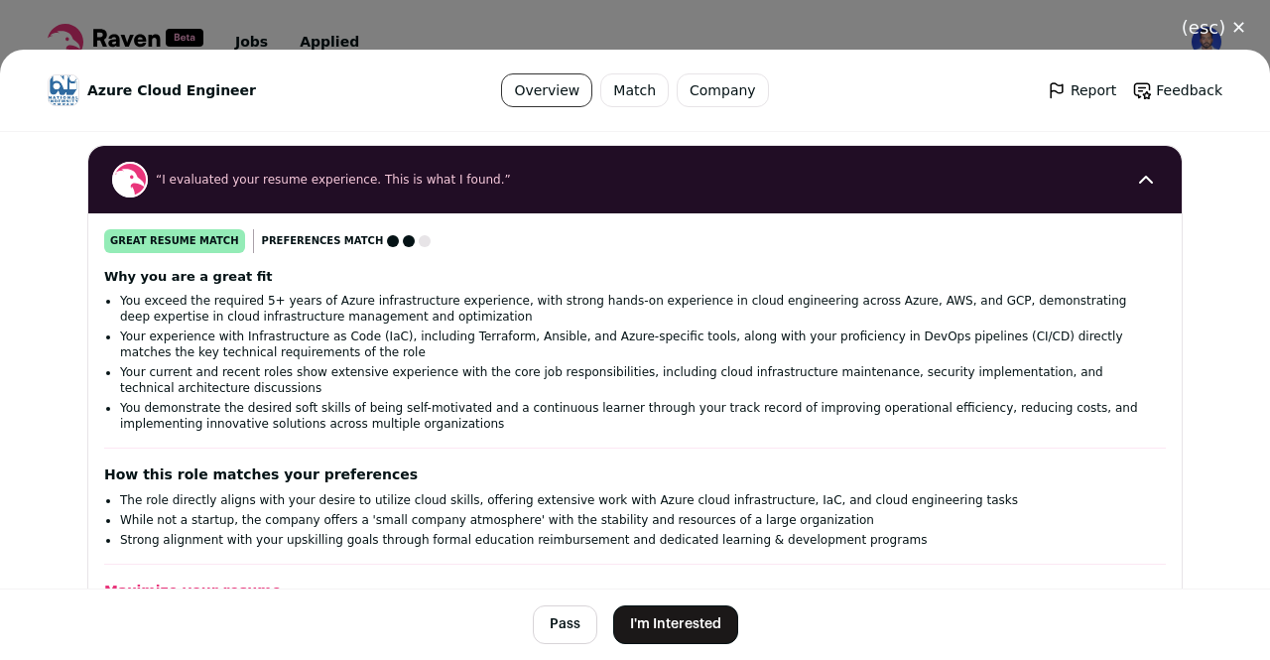
click at [669, 625] on button "I'm Interested" at bounding box center [675, 624] width 125 height 39
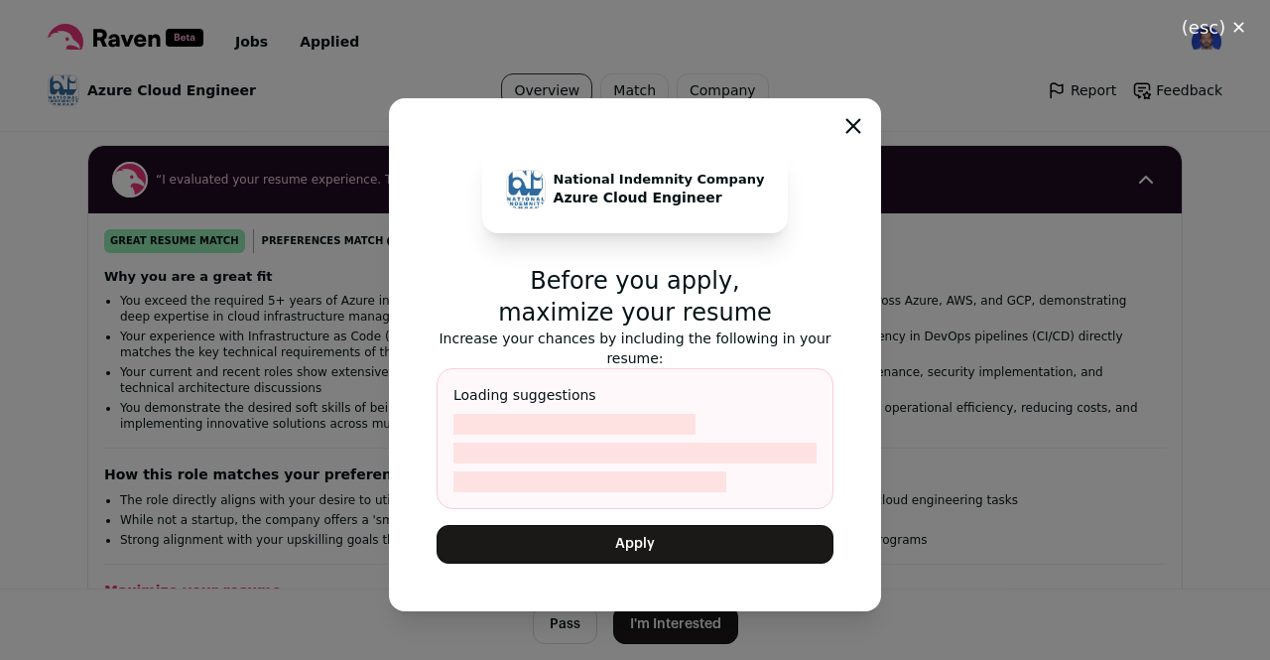
click at [648, 544] on button "Apply" at bounding box center [635, 544] width 397 height 39
